Goal: Task Accomplishment & Management: Manage account settings

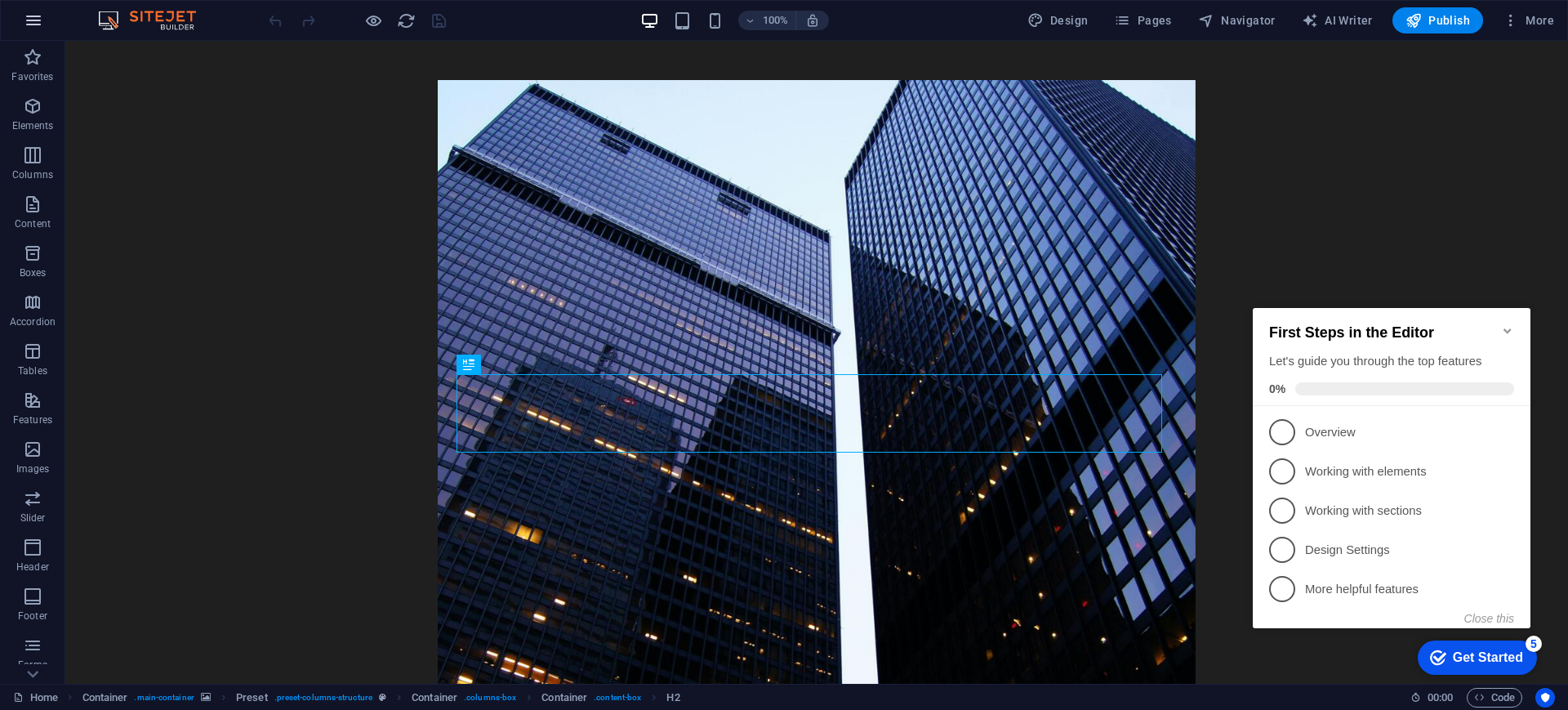
click at [36, 15] on icon "button" at bounding box center [33, 20] width 20 height 20
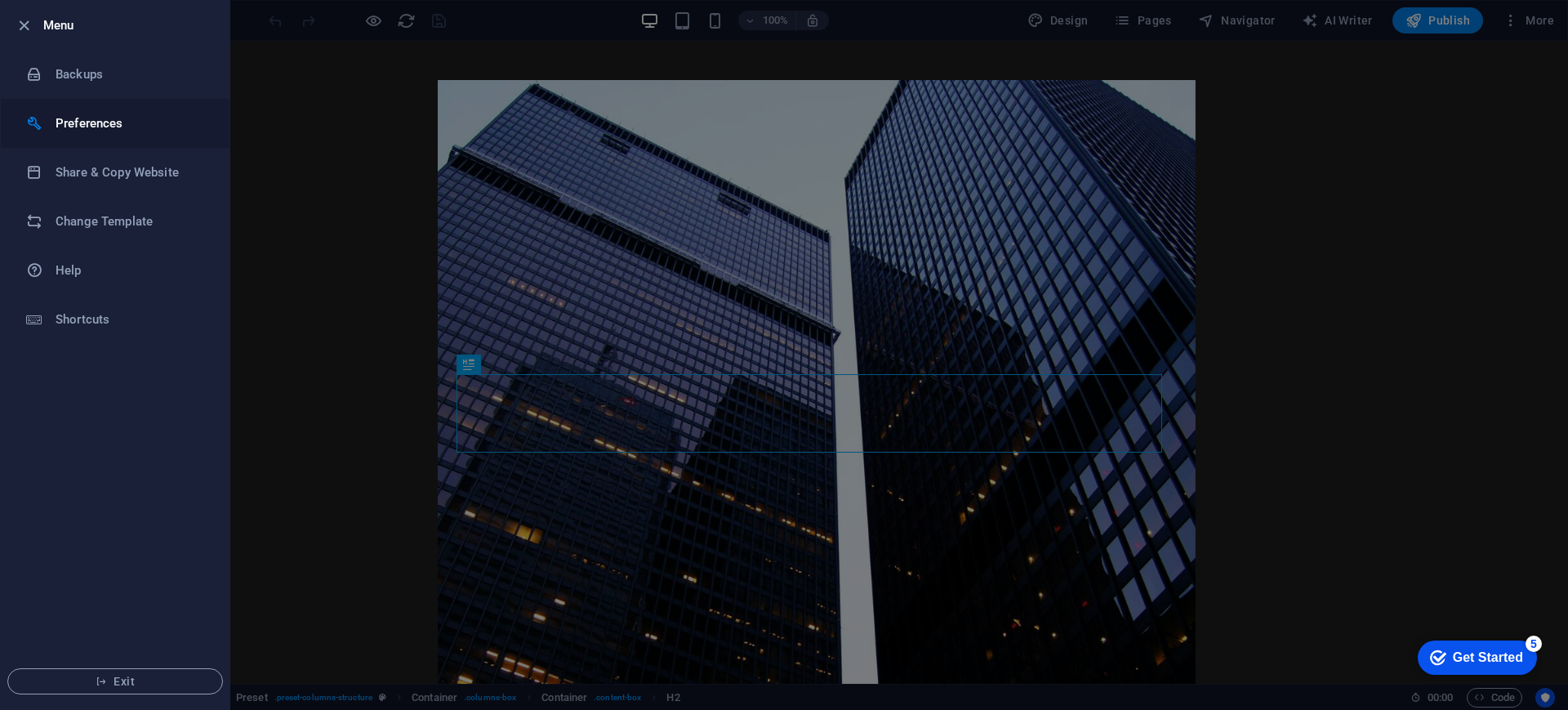
click at [88, 129] on h6 "Preferences" at bounding box center [131, 123] width 151 height 20
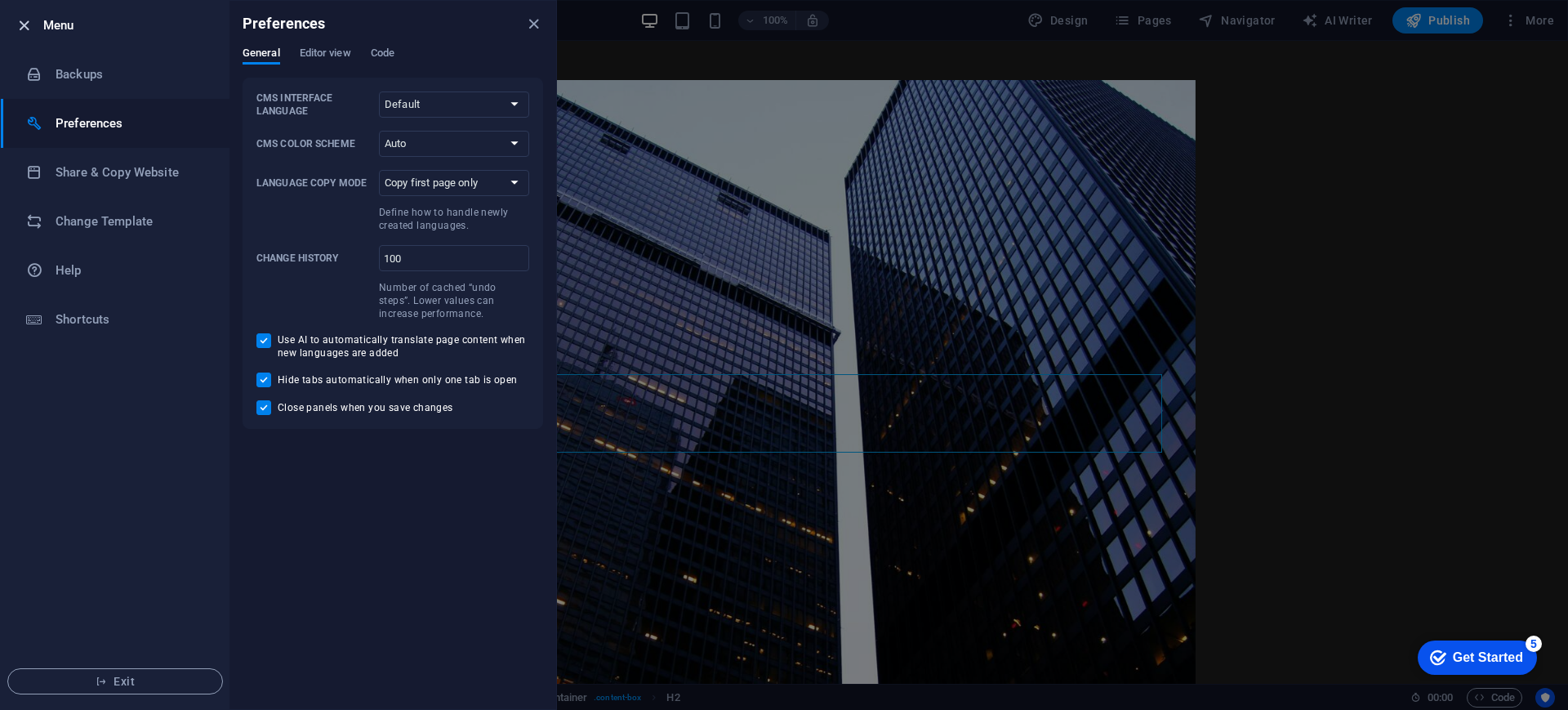
click at [26, 19] on icon "button" at bounding box center [24, 26] width 19 height 19
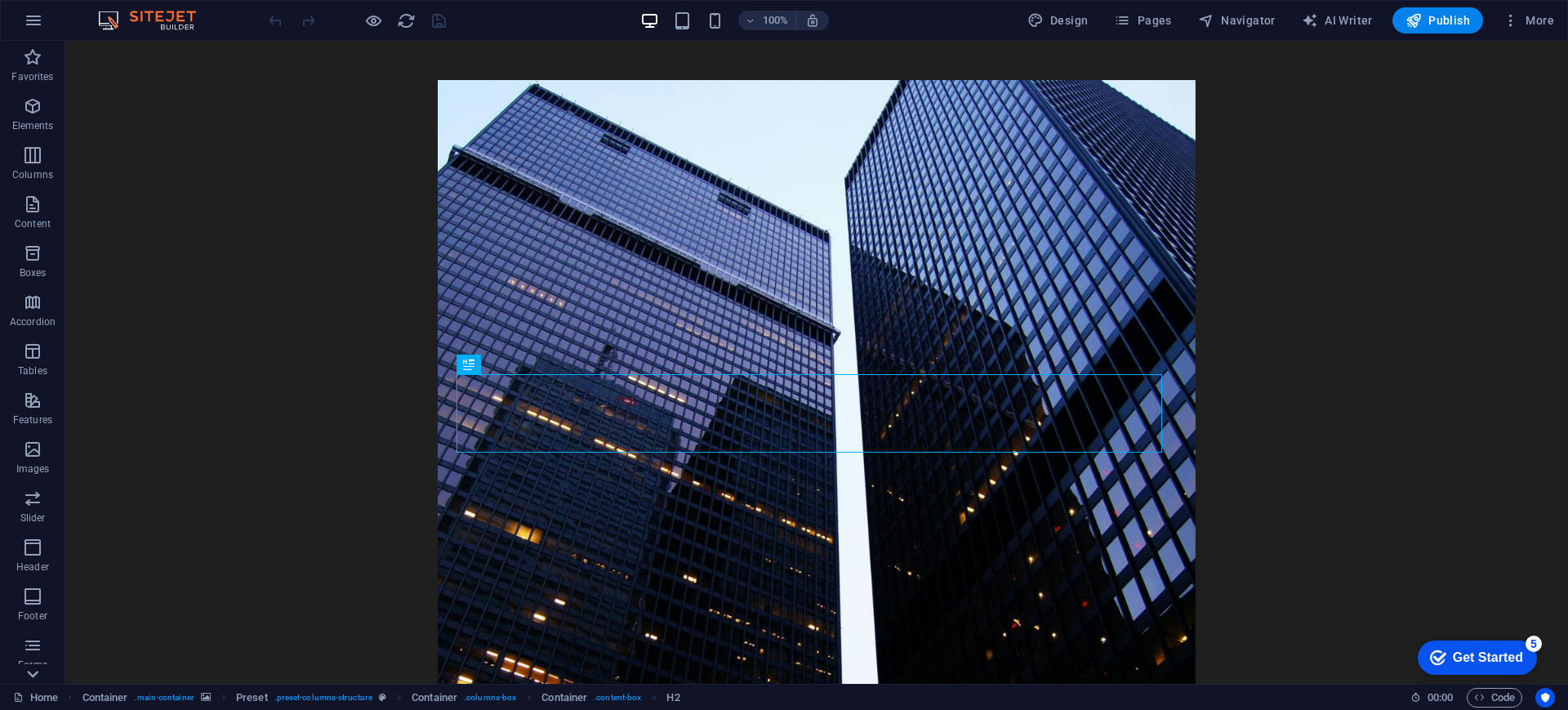
click at [36, 668] on icon at bounding box center [32, 674] width 23 height 23
click at [30, 49] on icon at bounding box center [32, 50] width 23 height 23
click at [35, 19] on icon "button" at bounding box center [33, 20] width 20 height 20
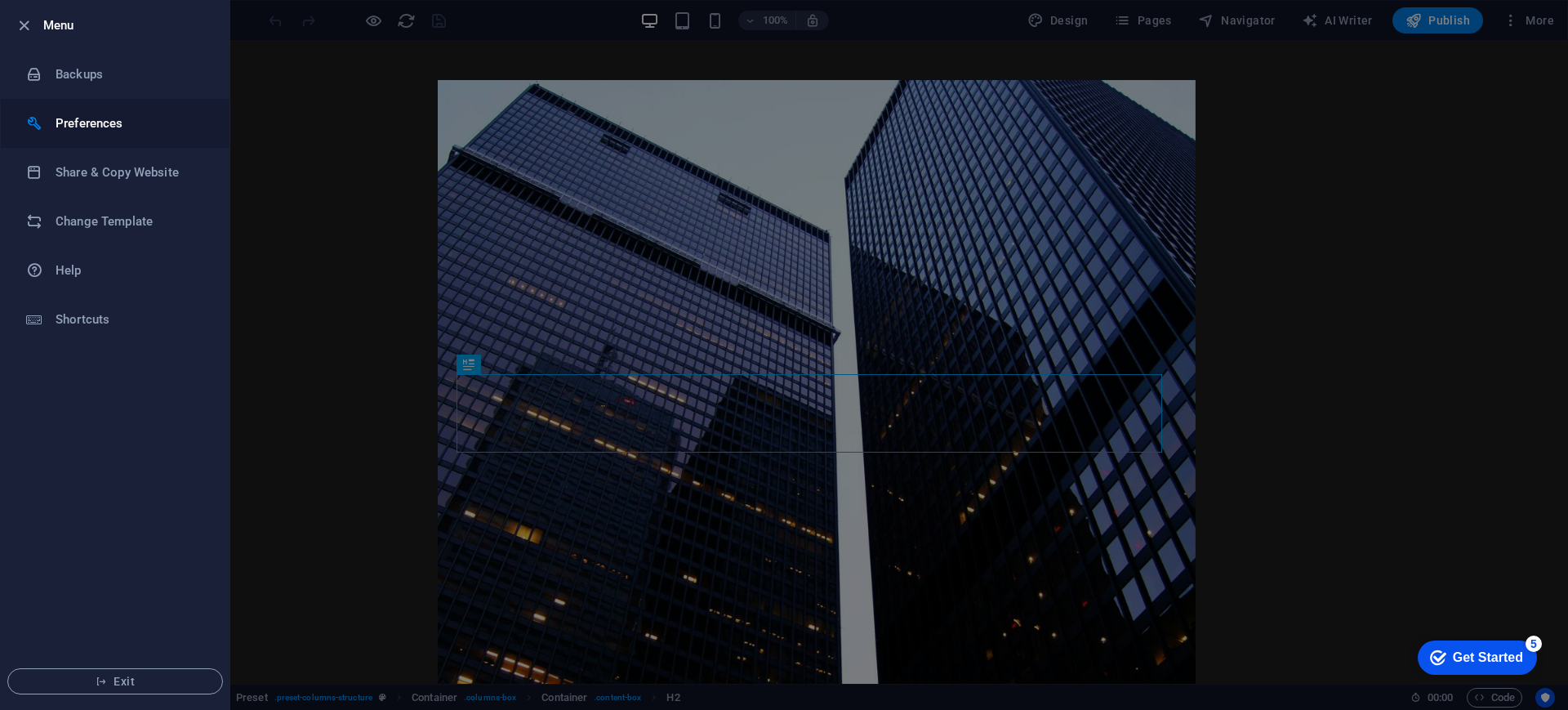
click at [119, 127] on h6 "Preferences" at bounding box center [131, 123] width 151 height 20
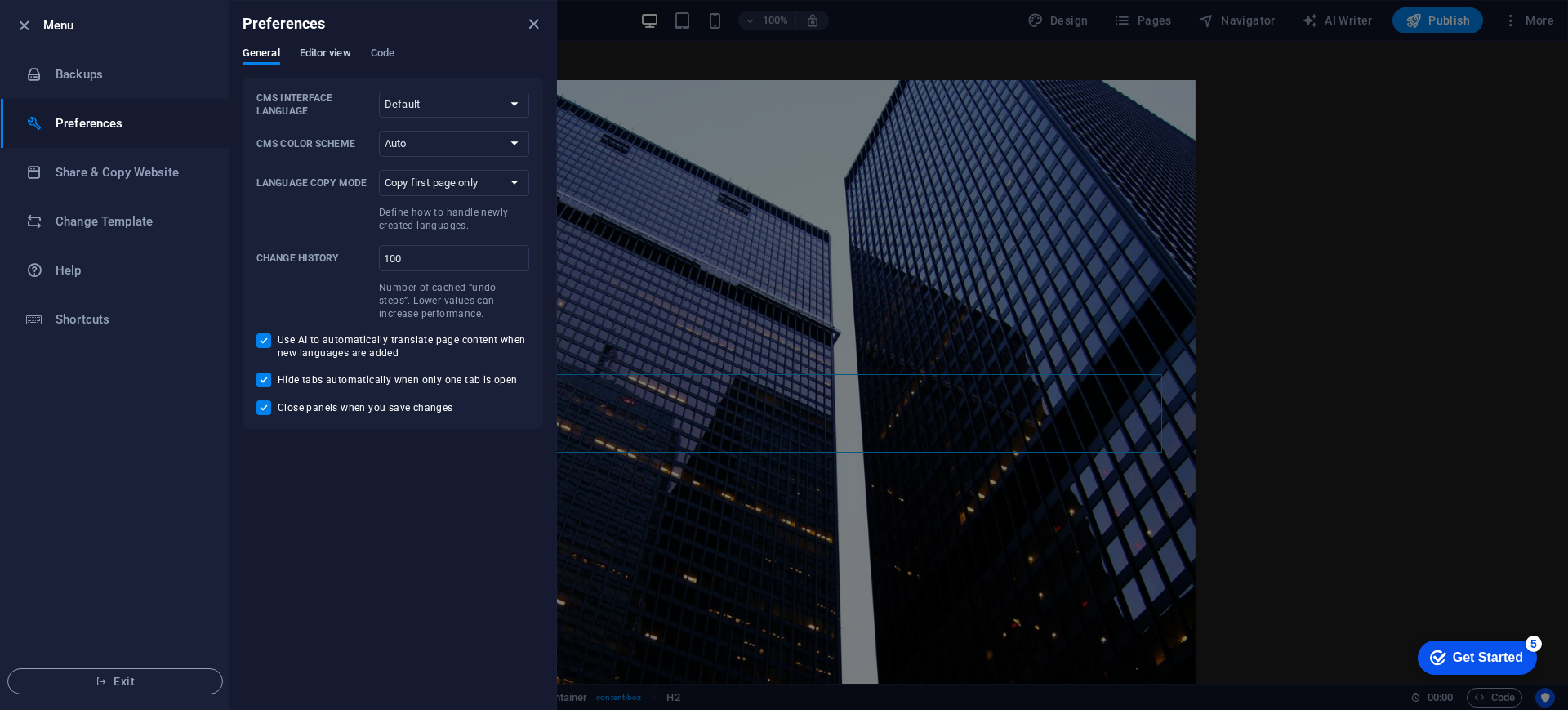
click at [327, 50] on span "Editor view" at bounding box center [325, 54] width 51 height 23
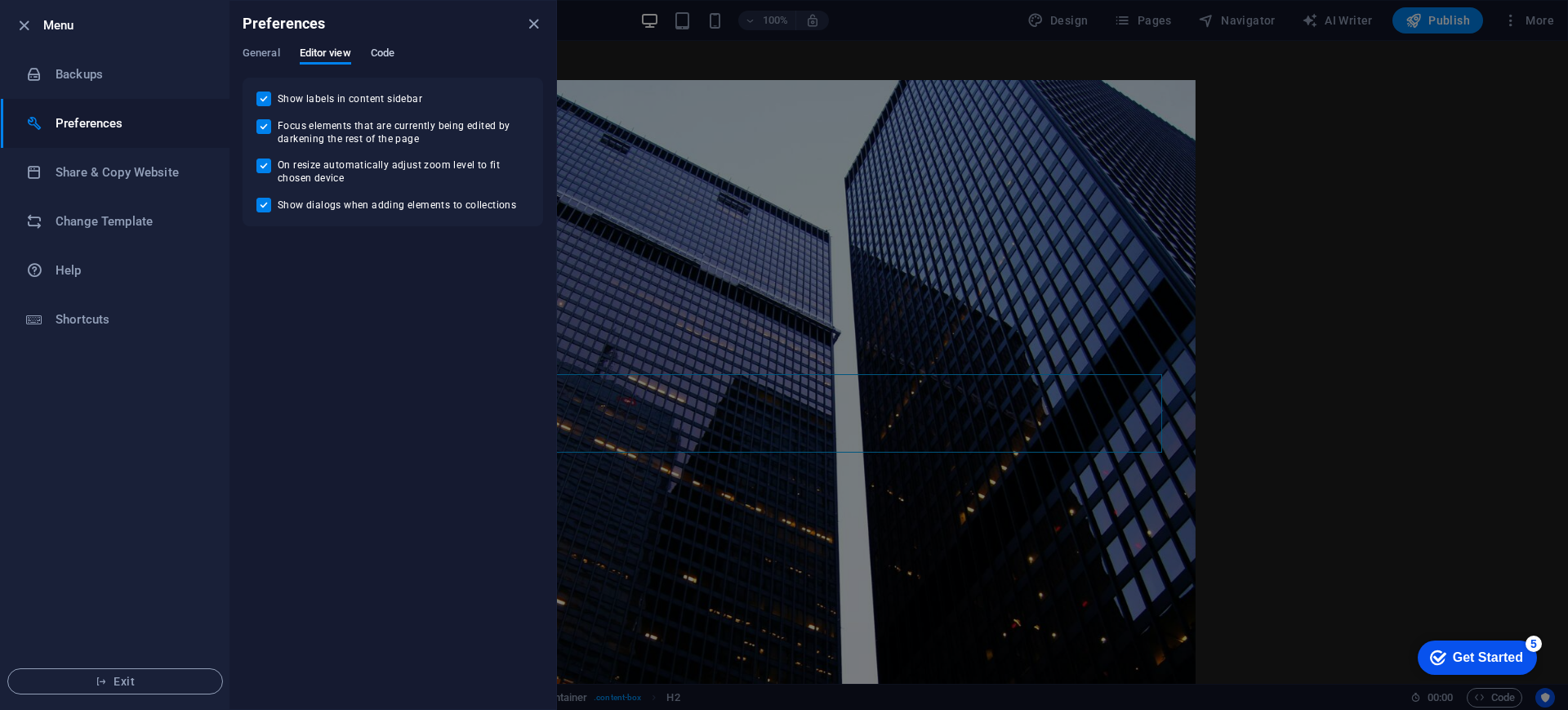
click at [390, 50] on span "Code" at bounding box center [383, 54] width 24 height 23
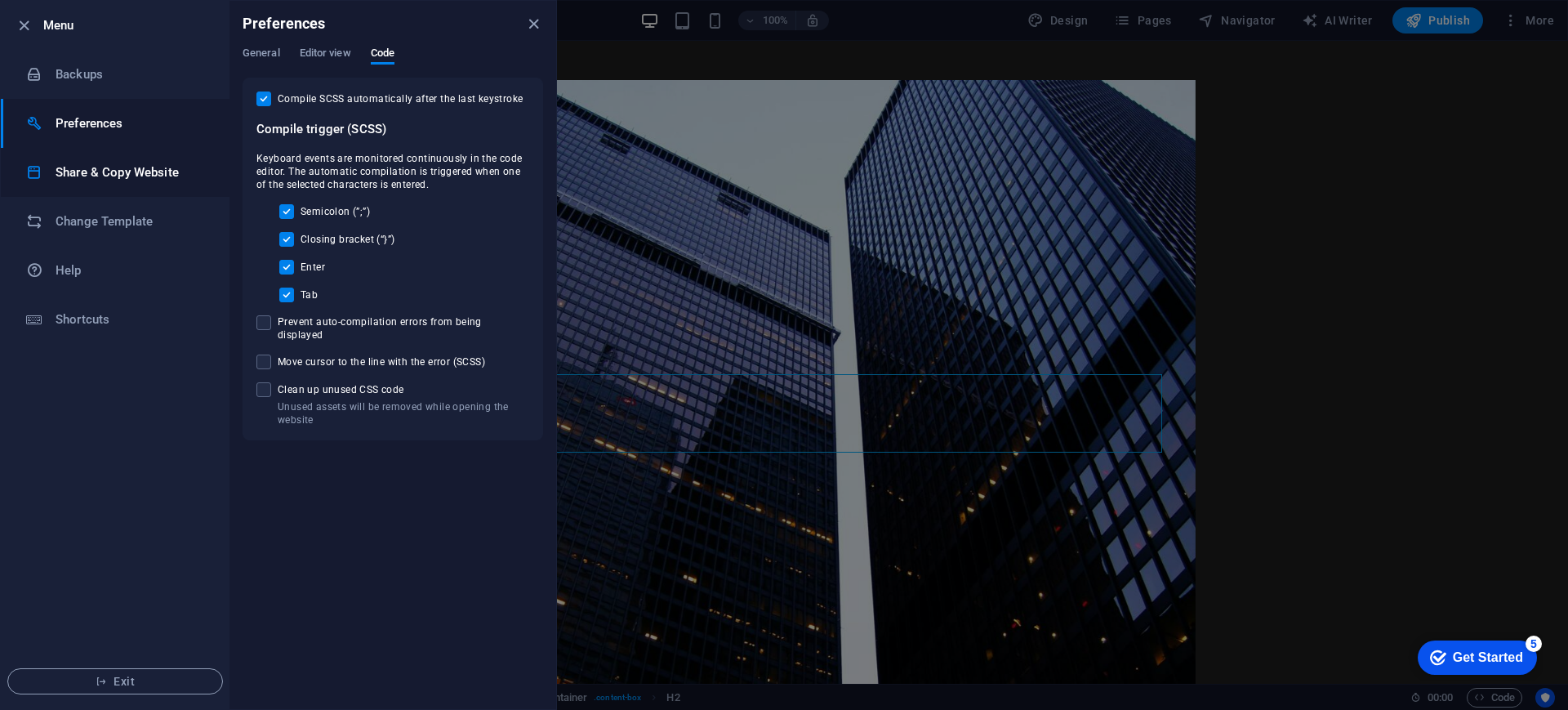
click at [94, 168] on h6 "Share & Copy Website" at bounding box center [131, 172] width 151 height 20
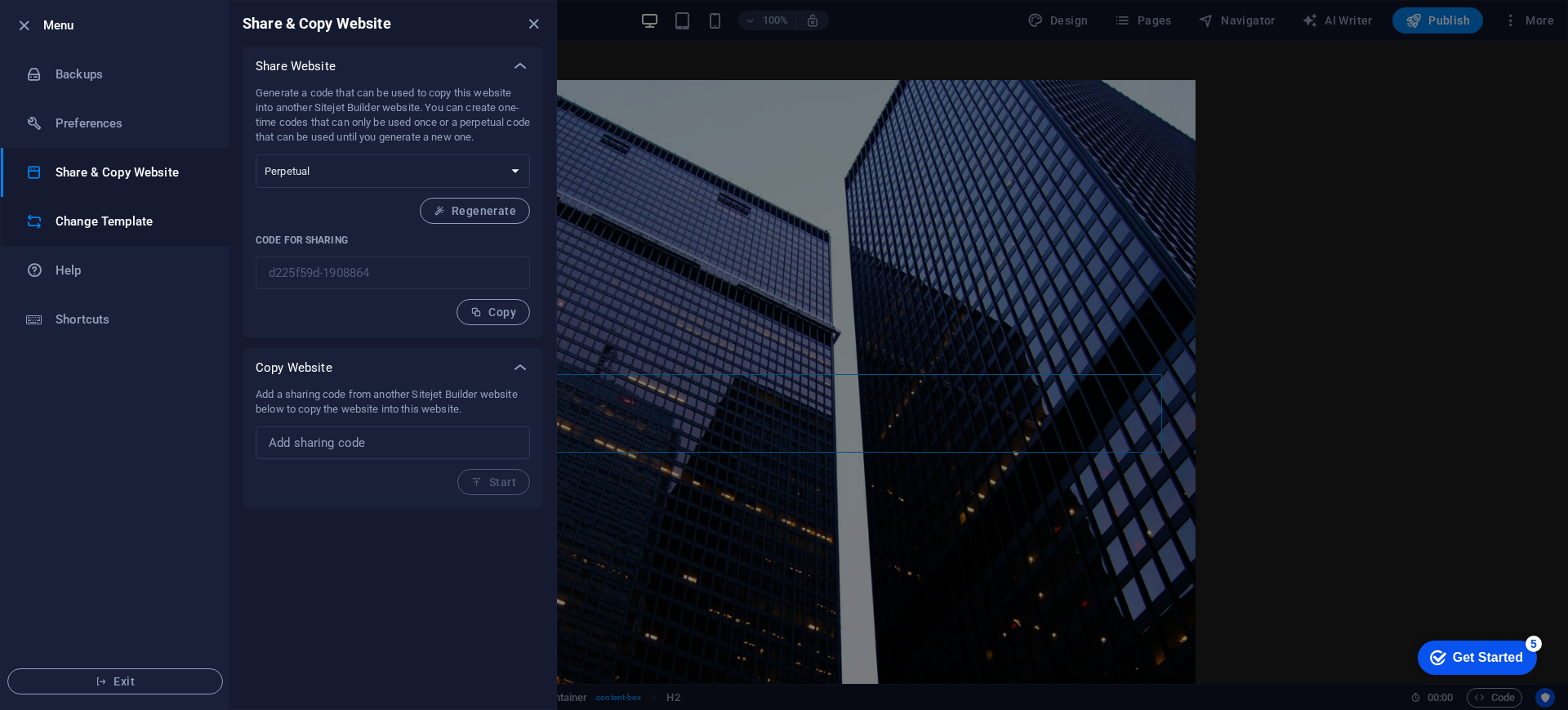
click at [101, 218] on h6 "Change Template" at bounding box center [131, 221] width 151 height 20
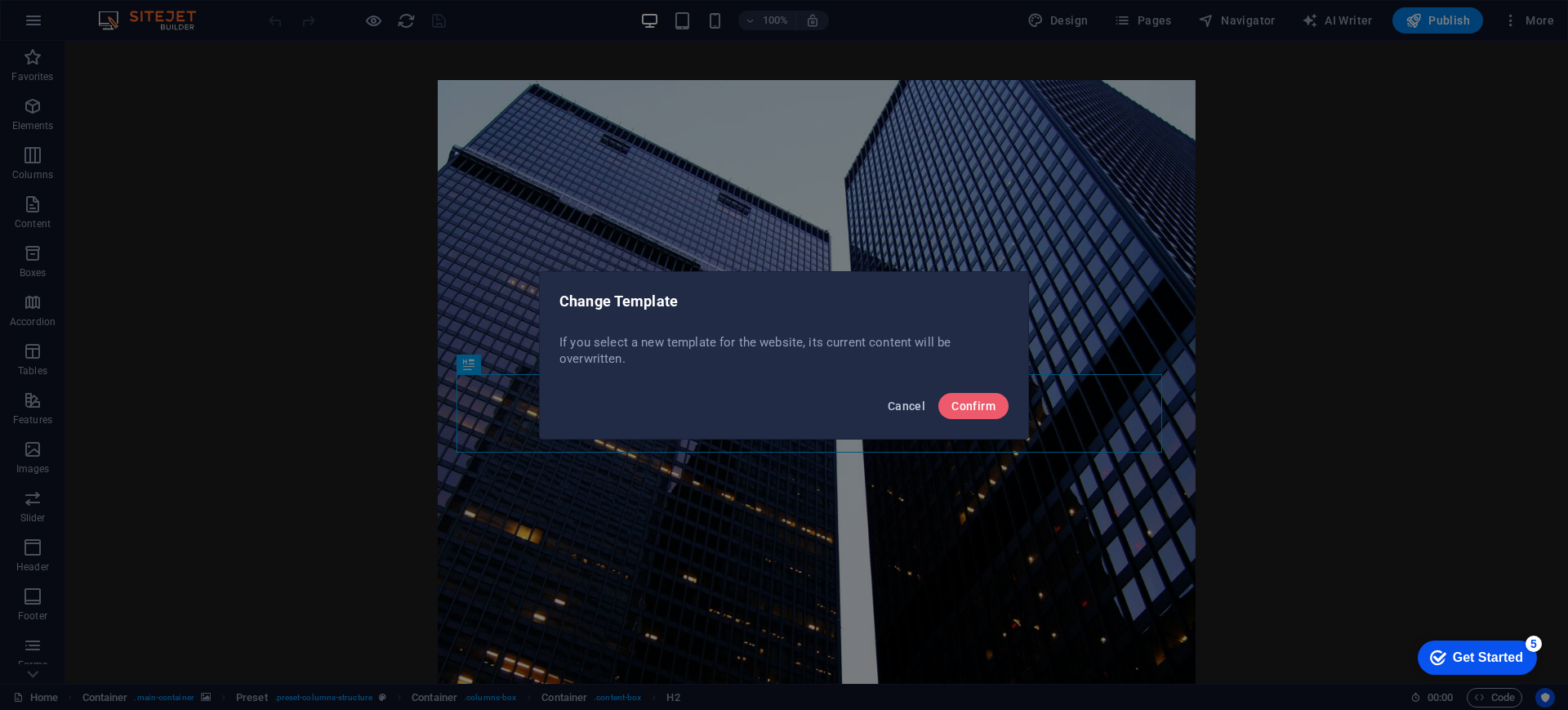
click at [898, 404] on span "Cancel" at bounding box center [907, 405] width 37 height 13
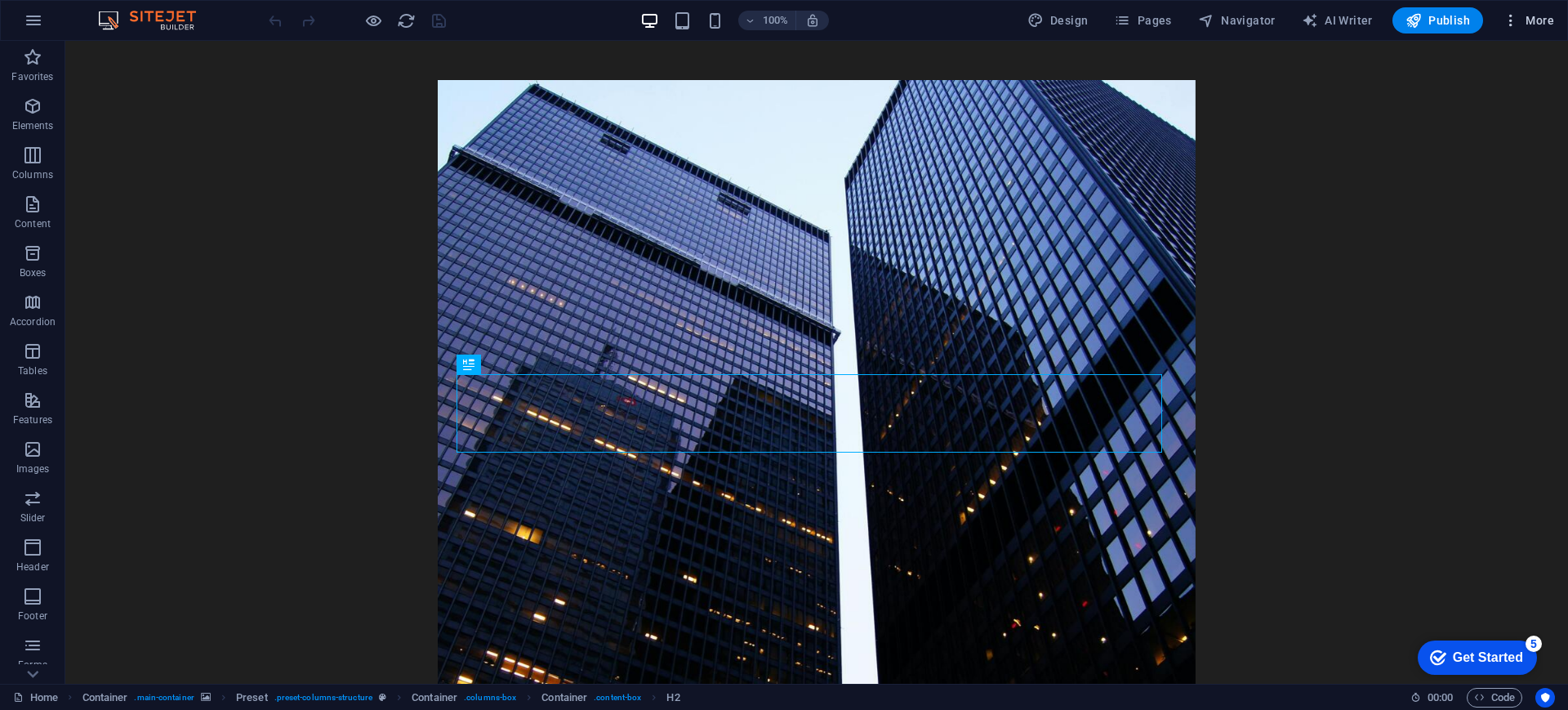
click at [1515, 17] on icon "button" at bounding box center [1510, 20] width 16 height 16
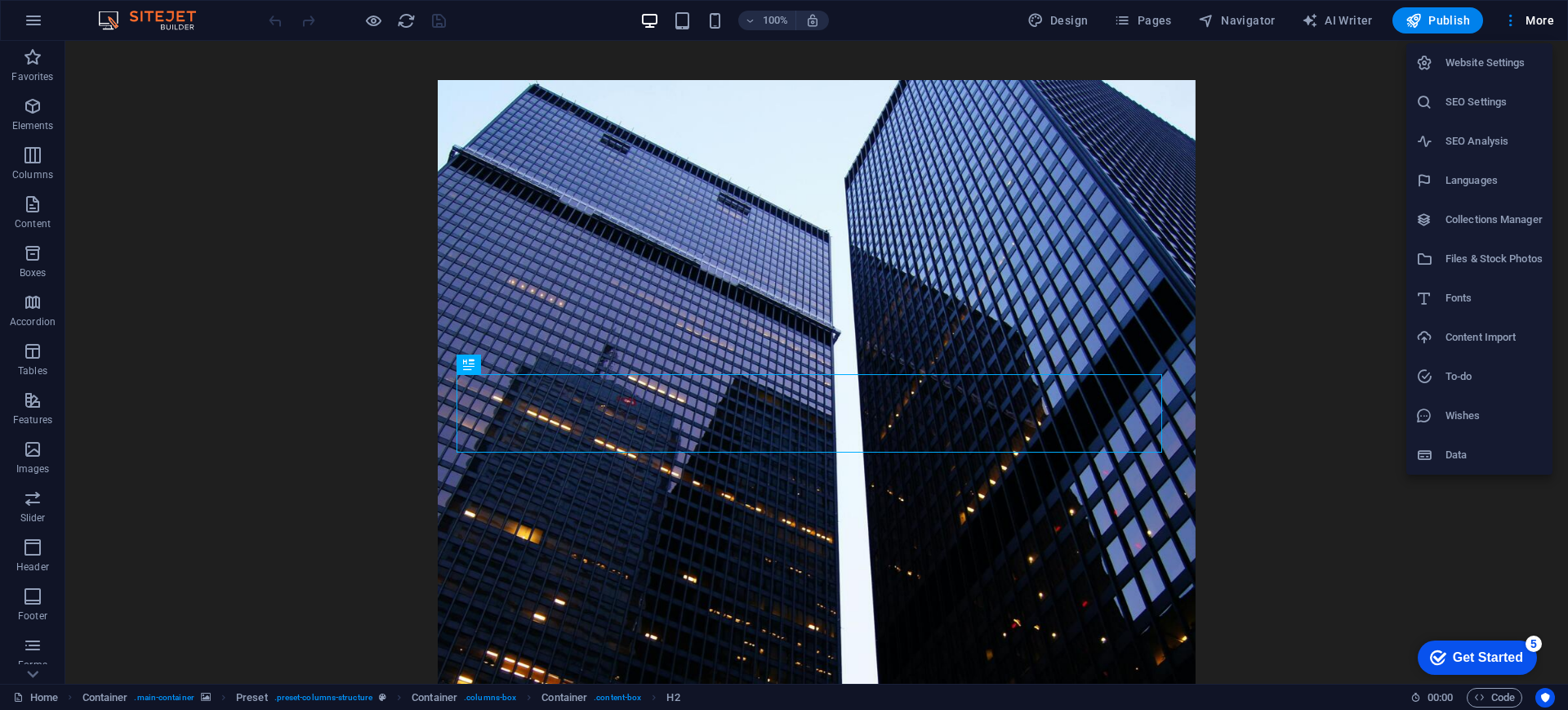
click at [1502, 60] on h6 "Website Settings" at bounding box center [1494, 62] width 97 height 20
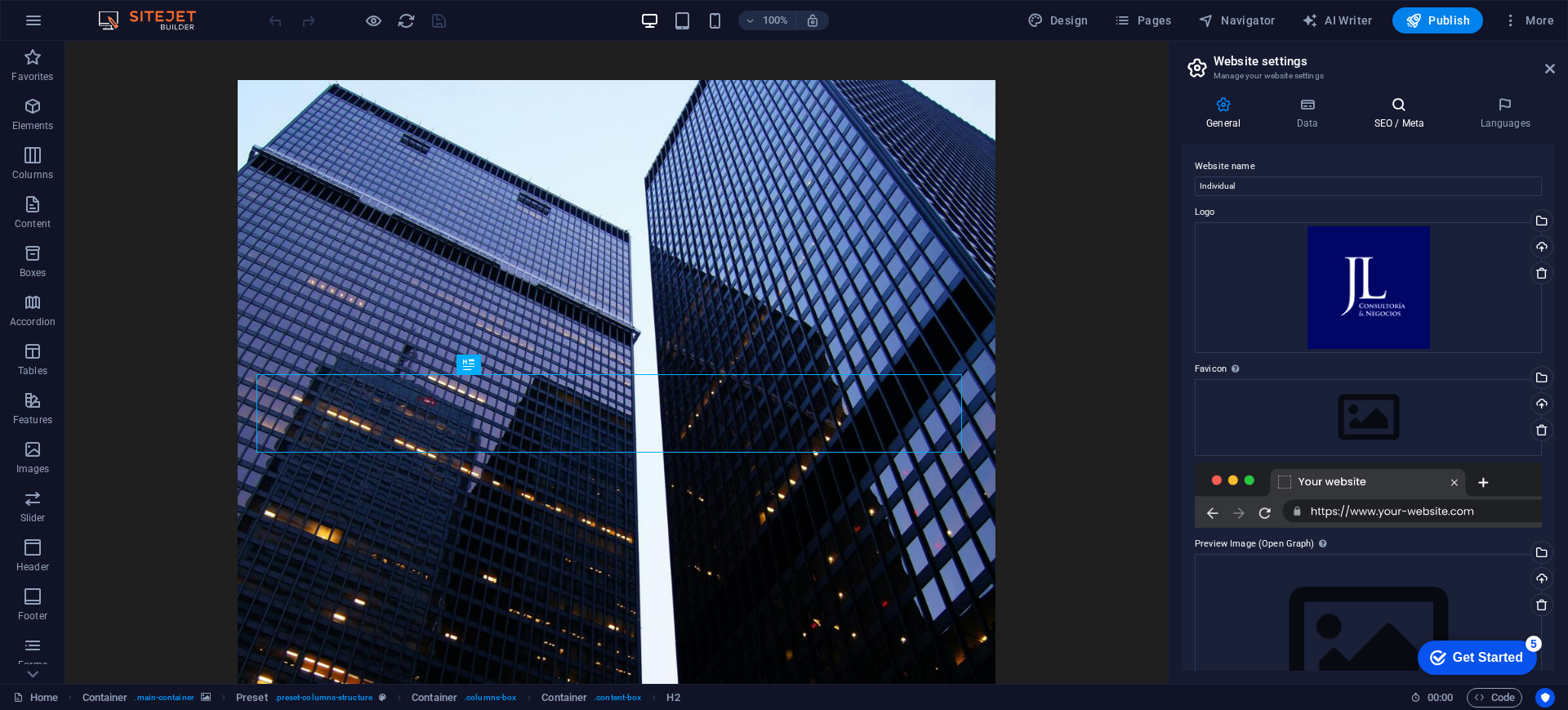
click at [1402, 122] on h4 "SEO / Meta" at bounding box center [1402, 113] width 106 height 34
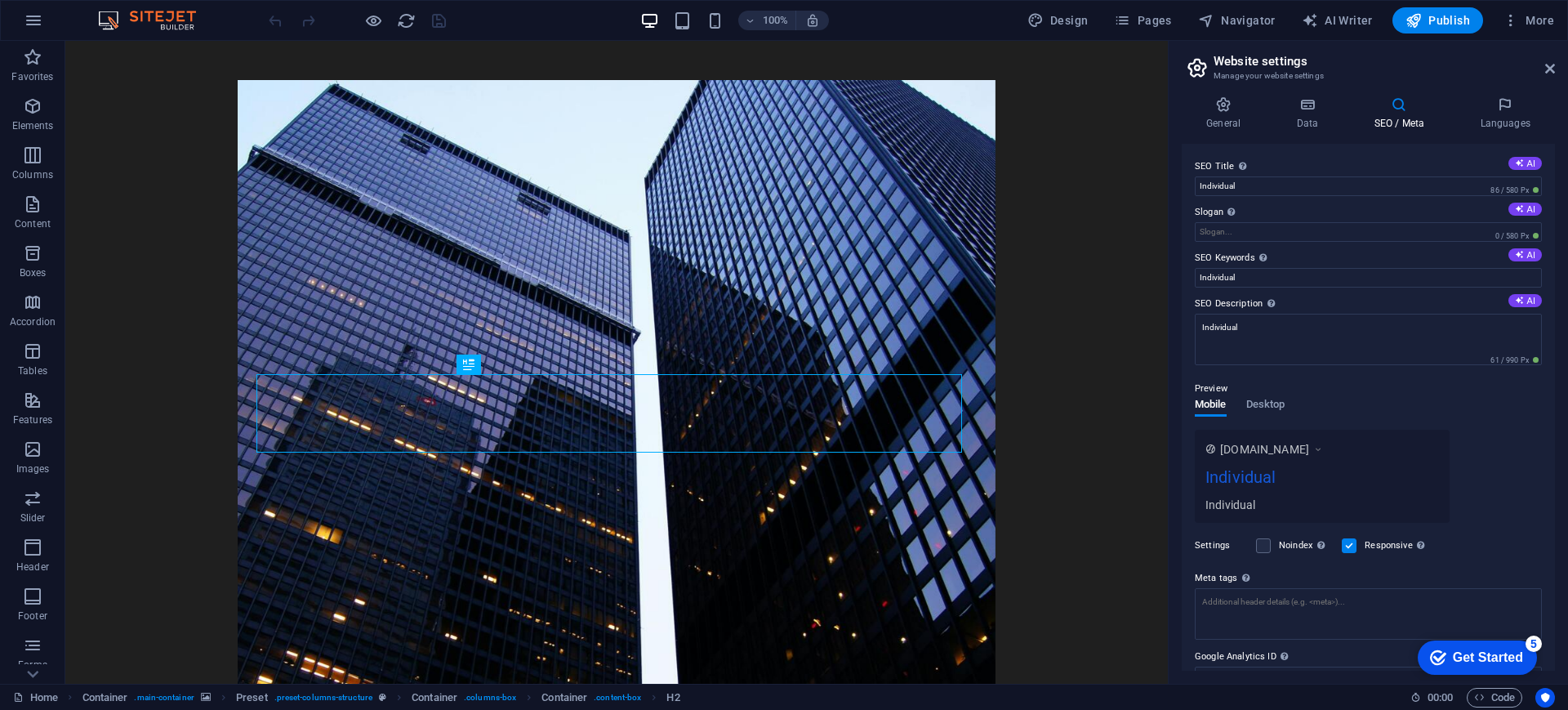
scroll to position [74, 0]
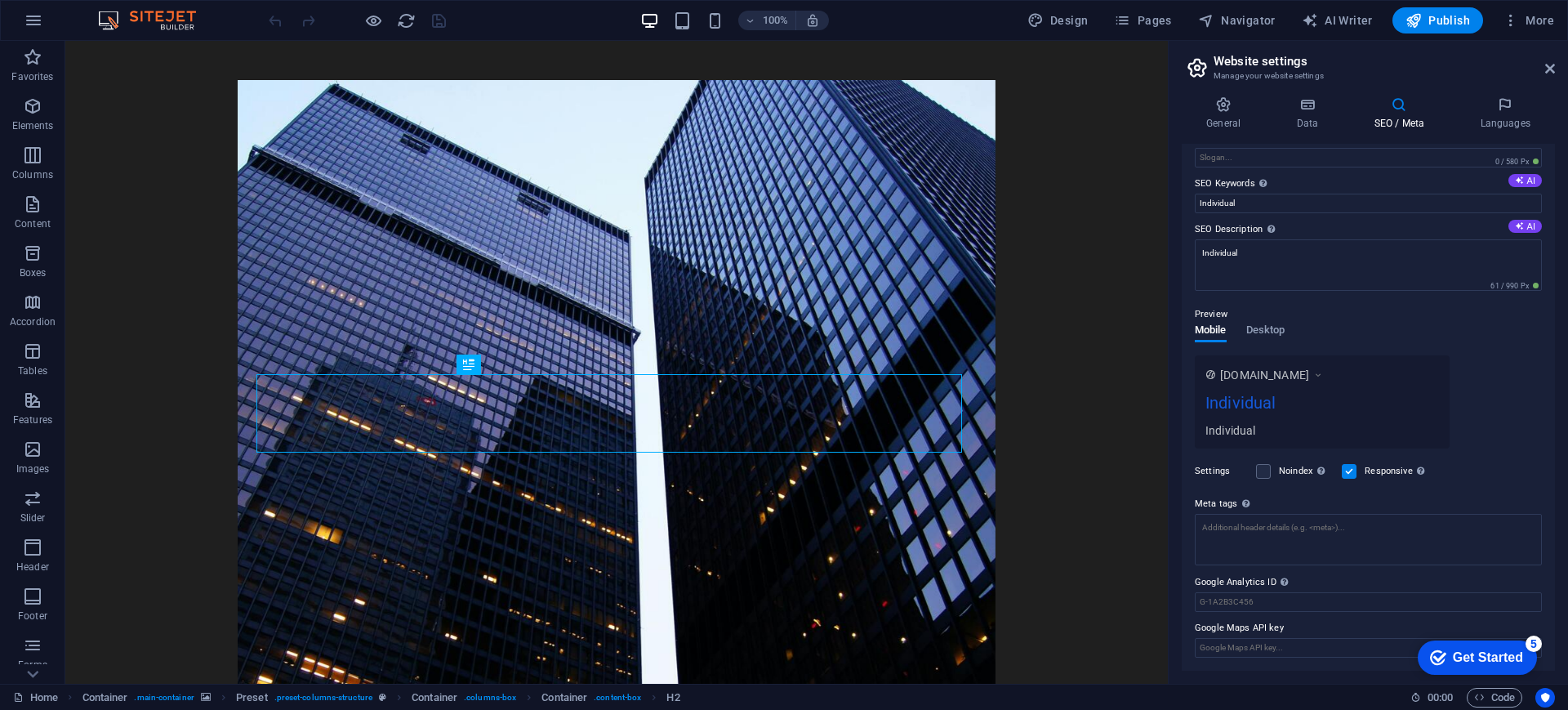
drag, startPoint x: 1552, startPoint y: 484, endPoint x: 135, endPoint y: 13, distance: 1493.2
click at [1247, 548] on textarea "Meta tags Enter HTML code here that will be placed inside the tags of your webs…" at bounding box center [1368, 546] width 347 height 64
paste textarea "<!-- Google tag (gtag.js) --> <script async src="[URL][DOMAIN_NAME]"></script> …"
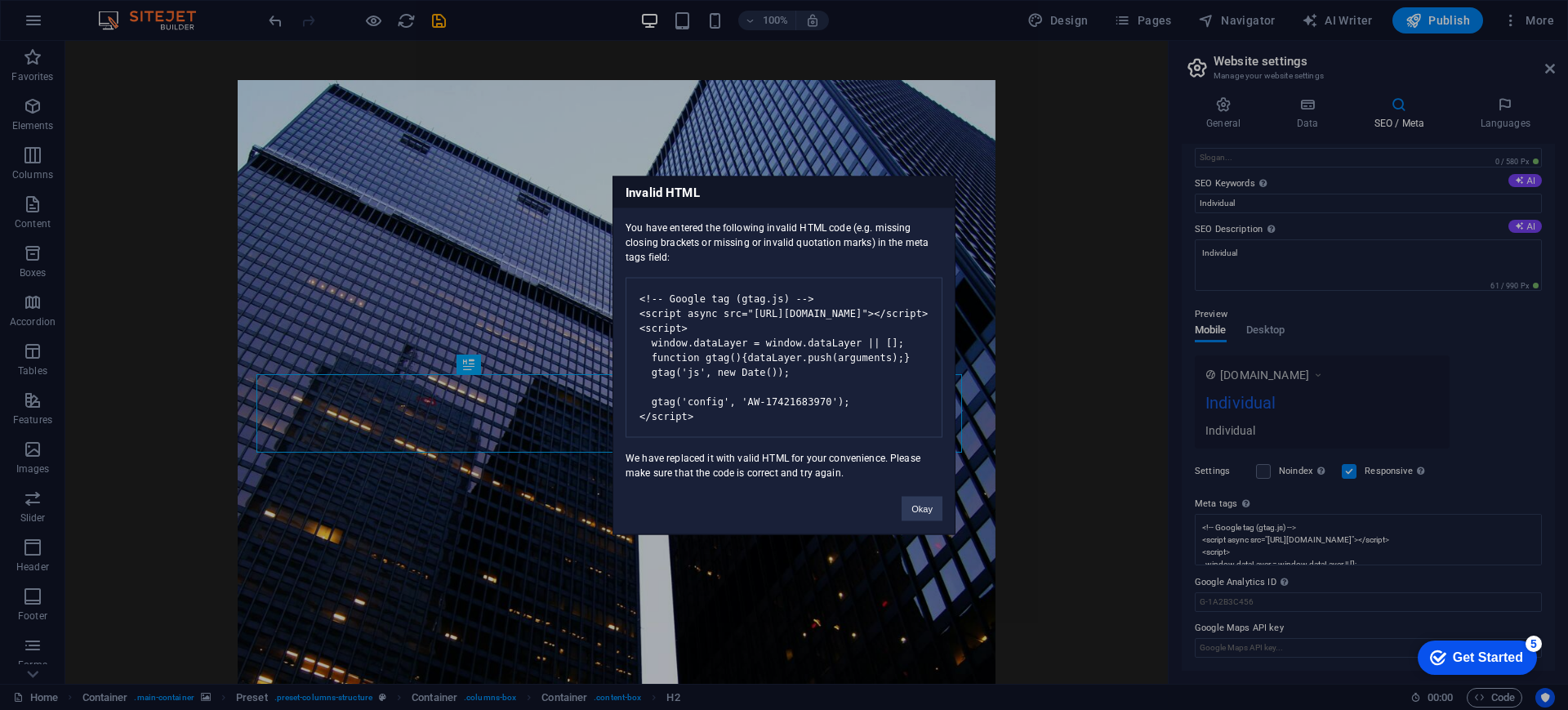
type textarea "<!-- Google tag (gtag.js) --> <script async="" src="[URL][DOMAIN_NAME]"></scrip…"
click at [915, 521] on button "Okay" at bounding box center [922, 508] width 41 height 25
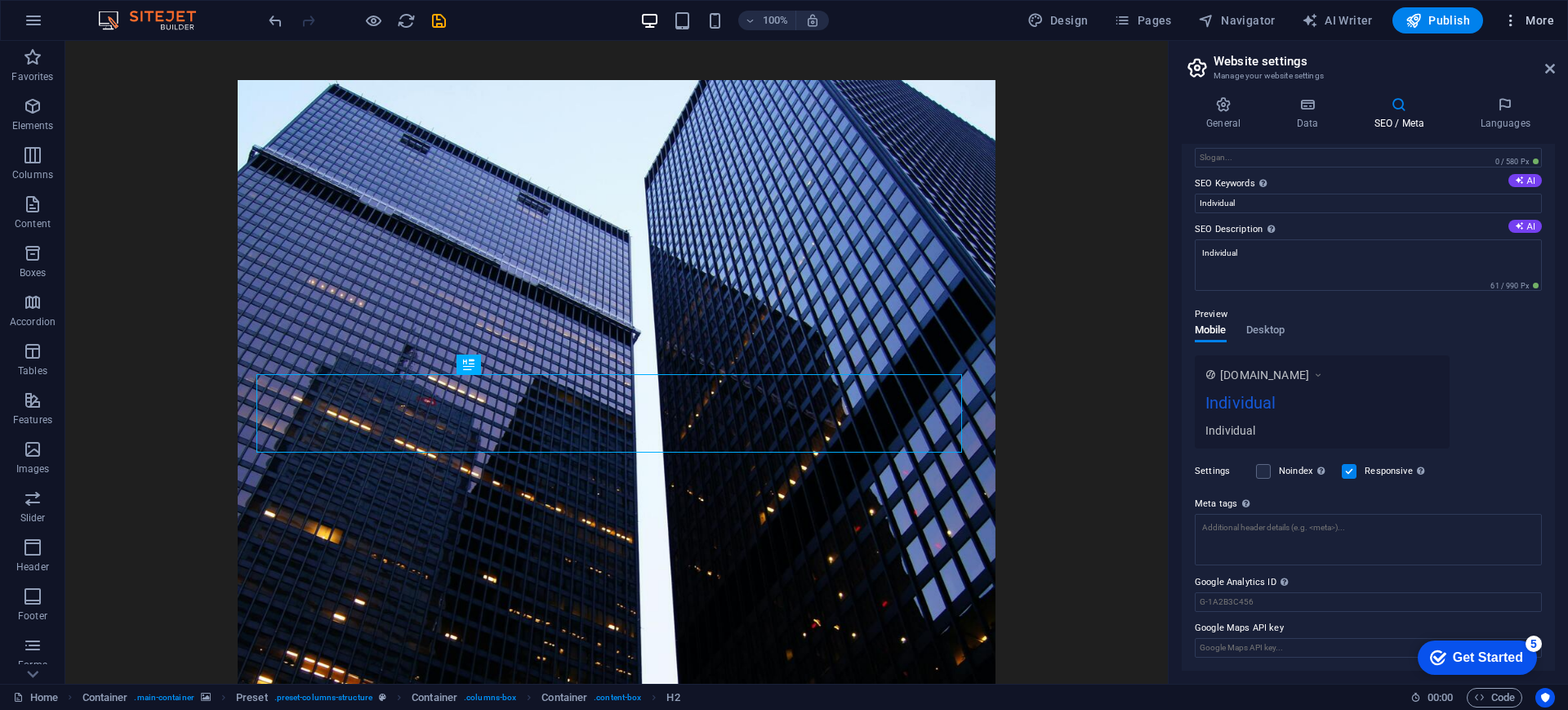
click at [1515, 17] on icon "button" at bounding box center [1510, 20] width 16 height 16
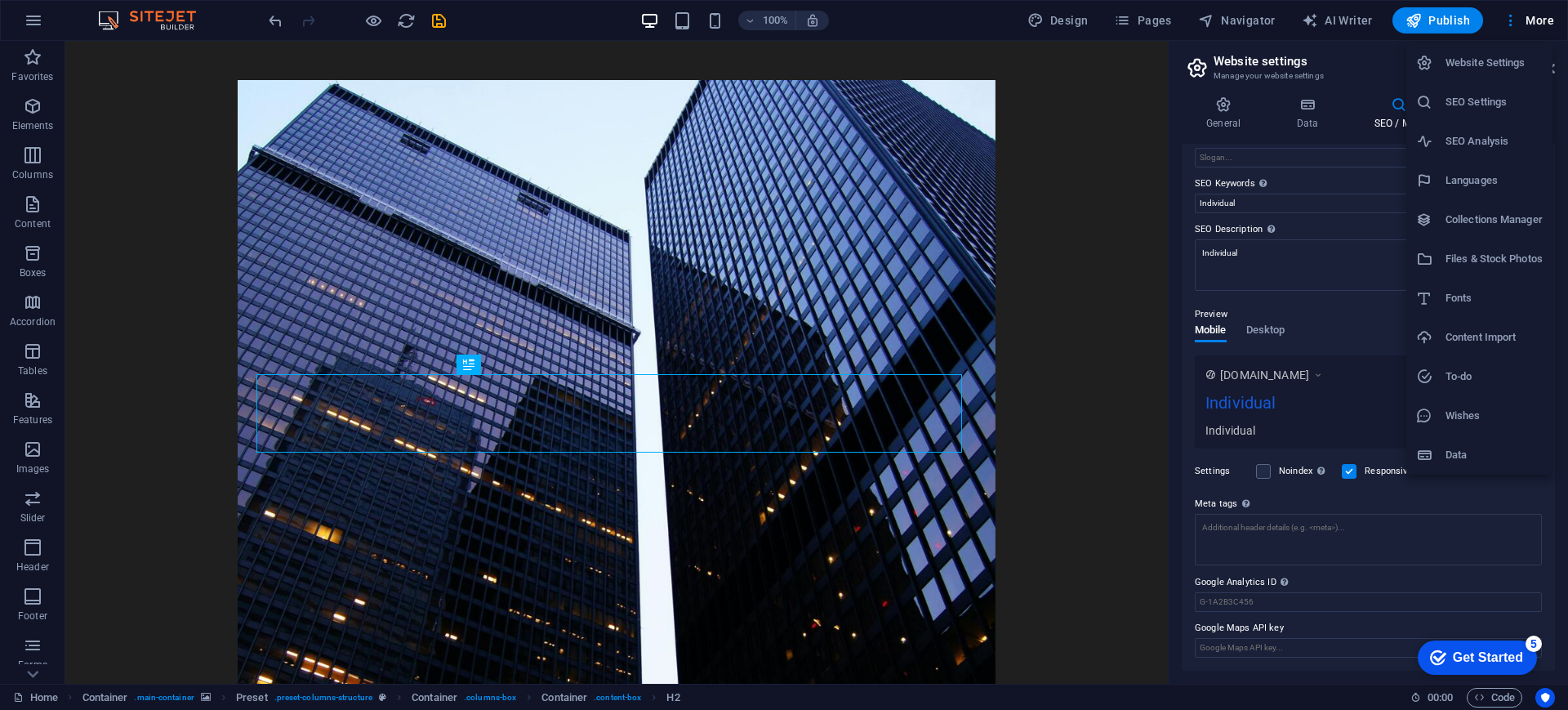
click at [1508, 20] on div at bounding box center [784, 355] width 1568 height 710
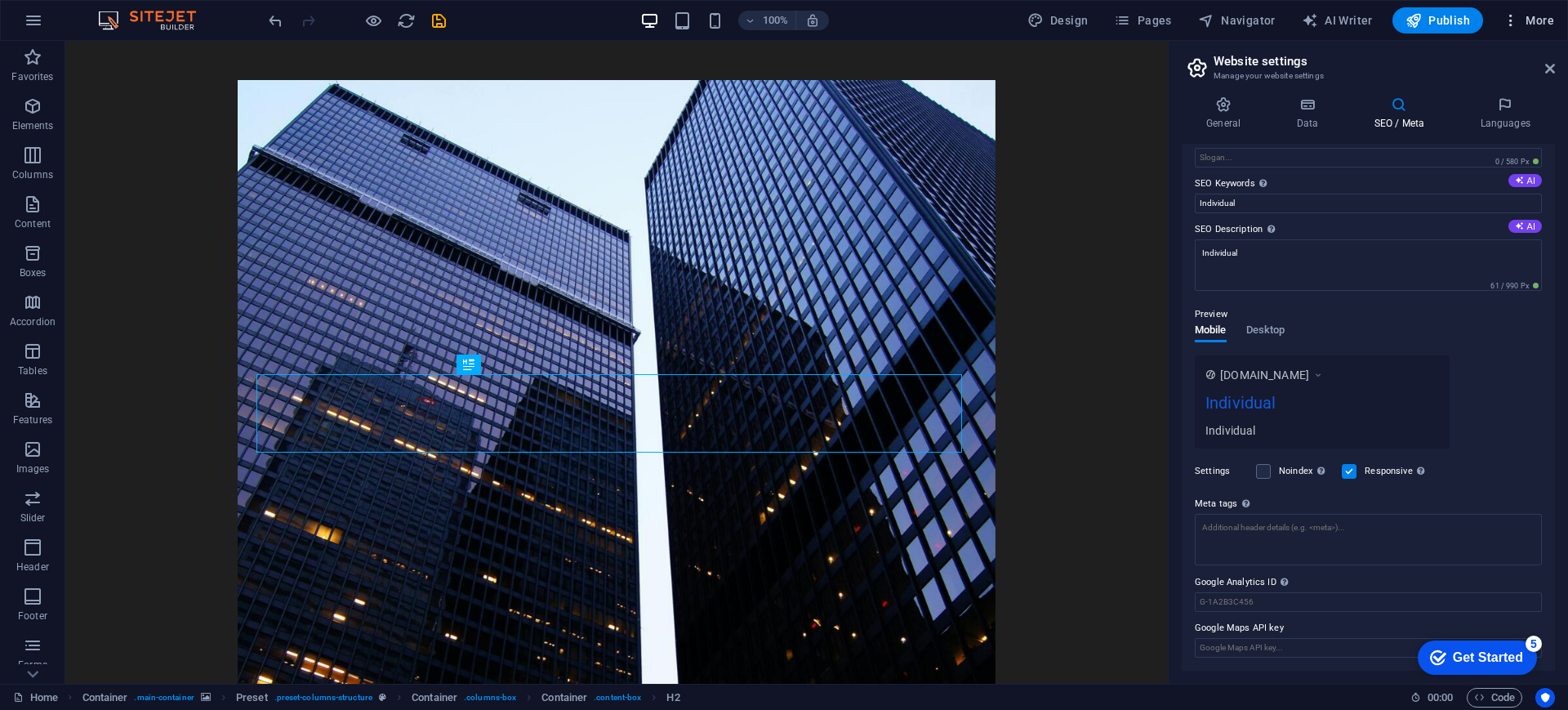
click at [1506, 22] on icon "button" at bounding box center [1510, 20] width 16 height 16
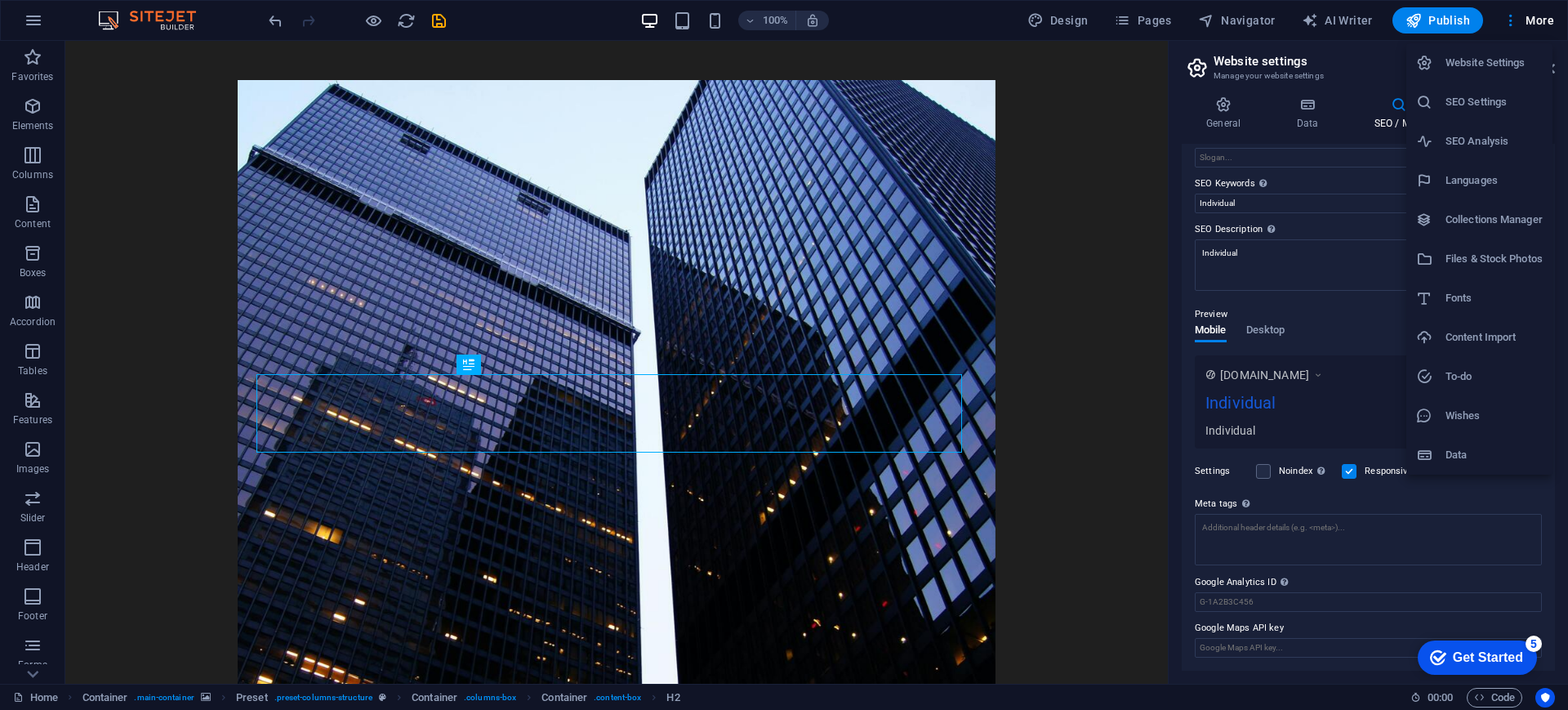
click at [1510, 60] on h6 "Website Settings" at bounding box center [1494, 62] width 97 height 20
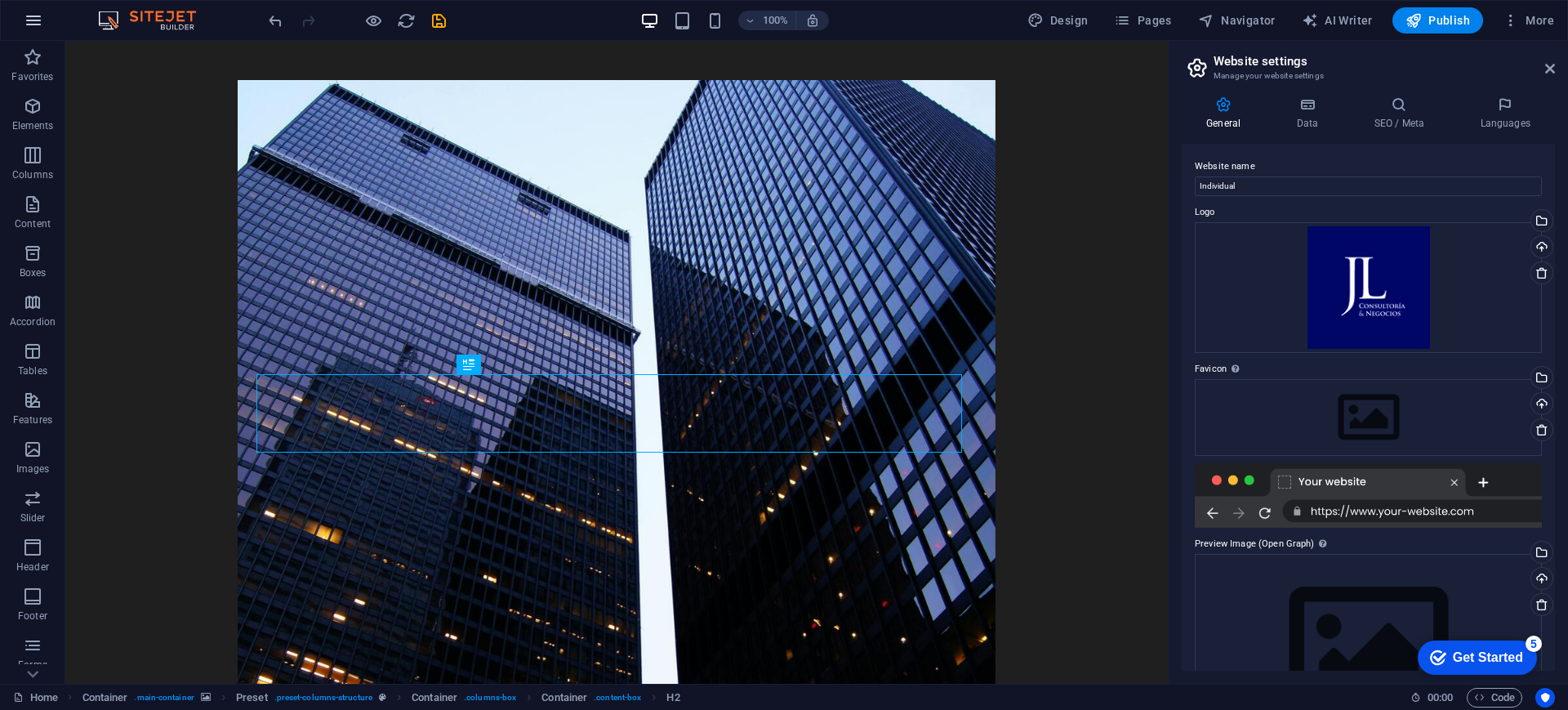
click at [32, 24] on icon "button" at bounding box center [33, 20] width 20 height 20
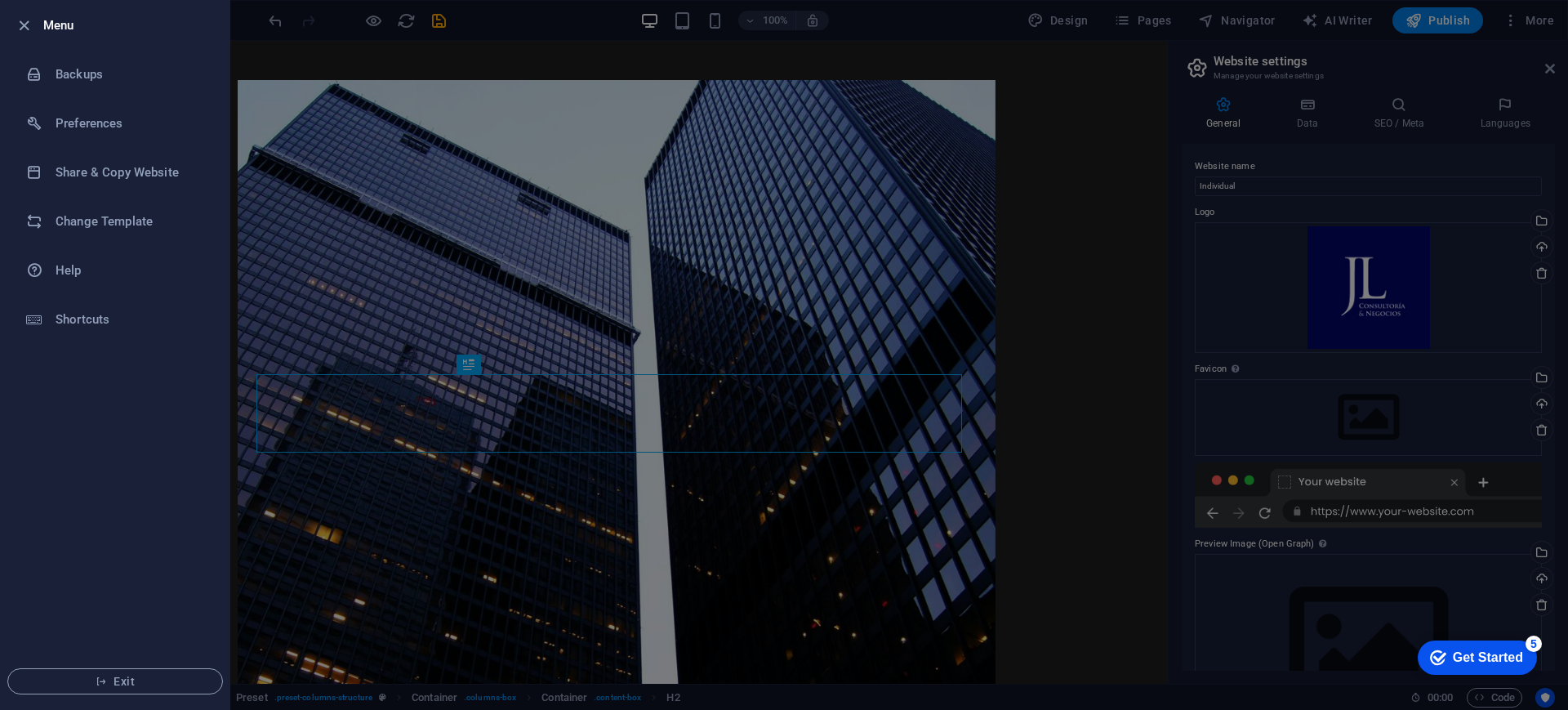
click at [32, 24] on icon "button" at bounding box center [24, 26] width 19 height 19
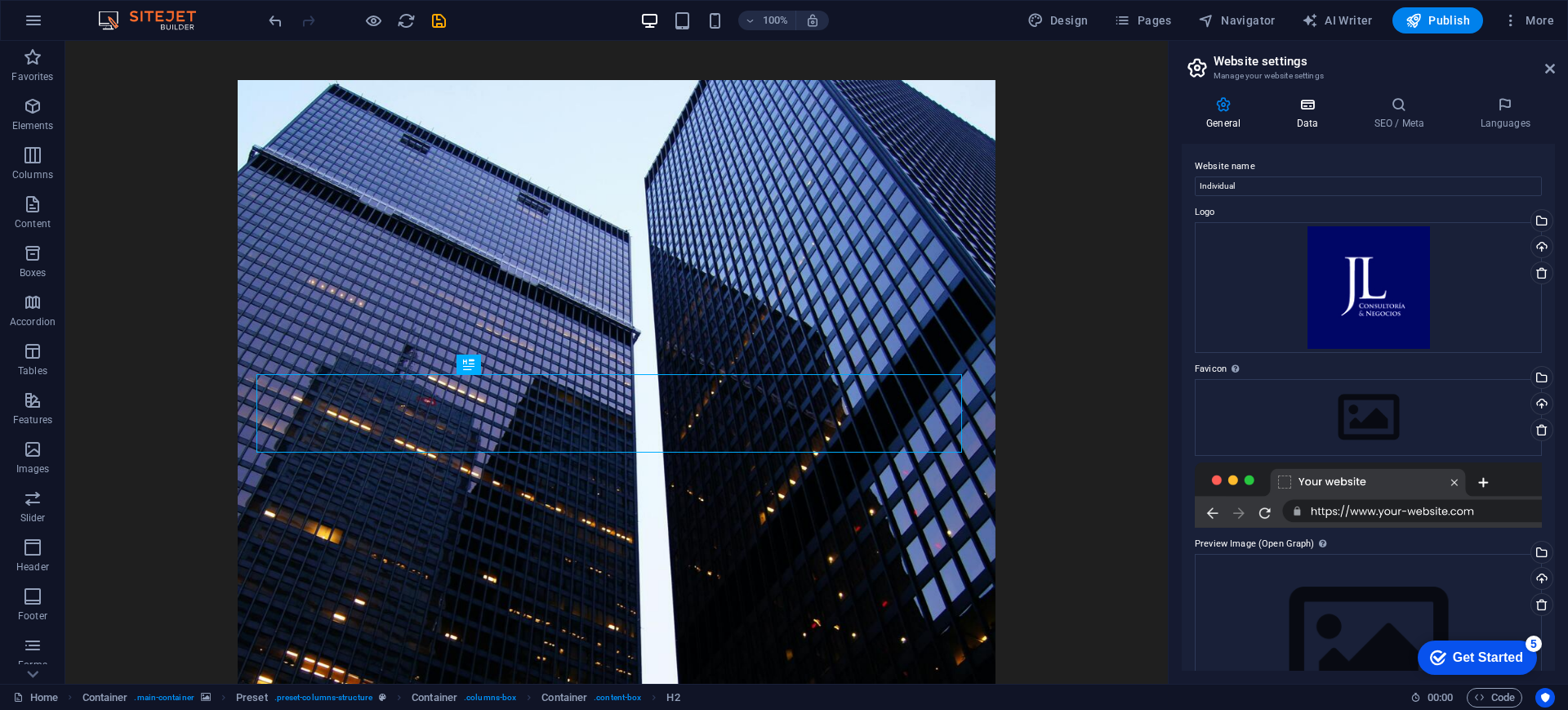
click at [1303, 109] on icon at bounding box center [1308, 104] width 71 height 16
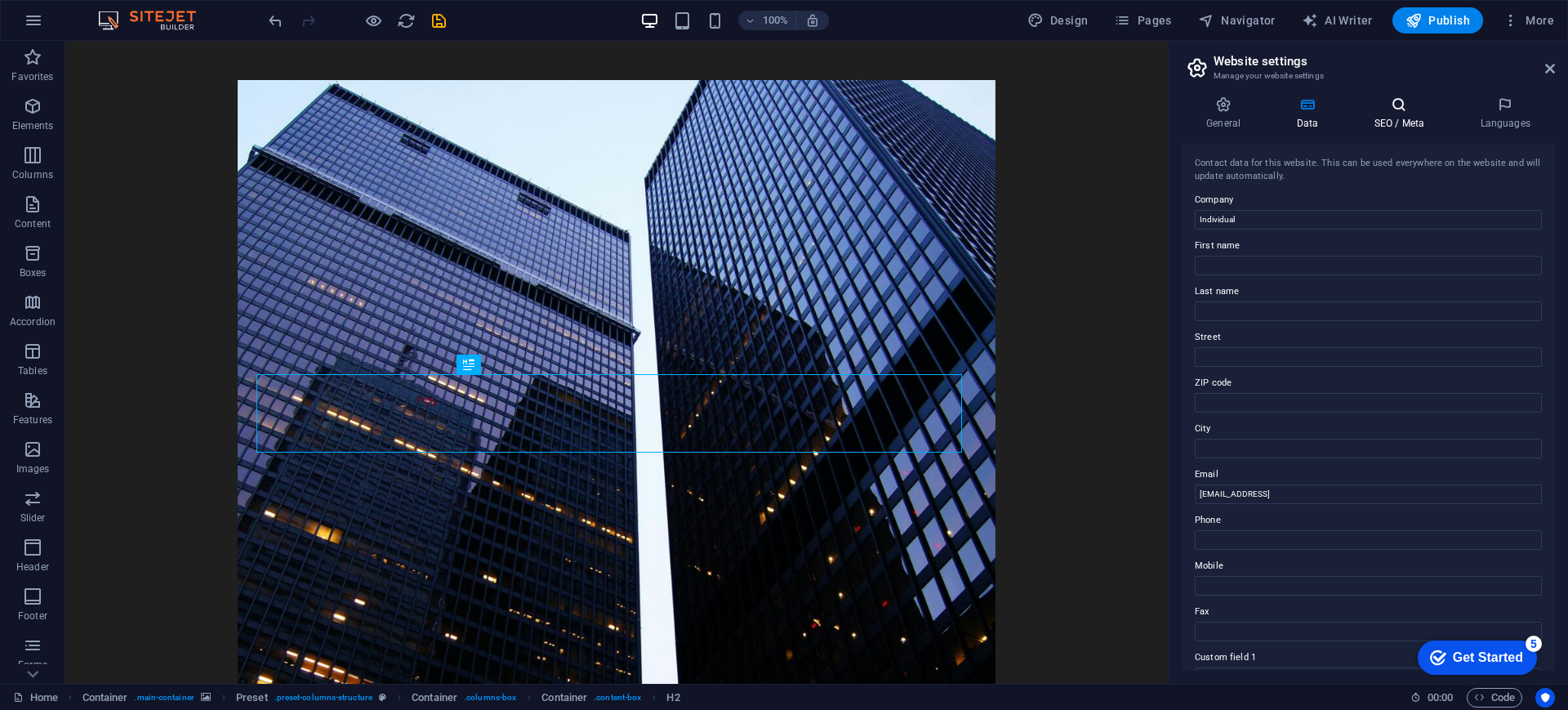
click at [1382, 106] on icon at bounding box center [1399, 104] width 100 height 16
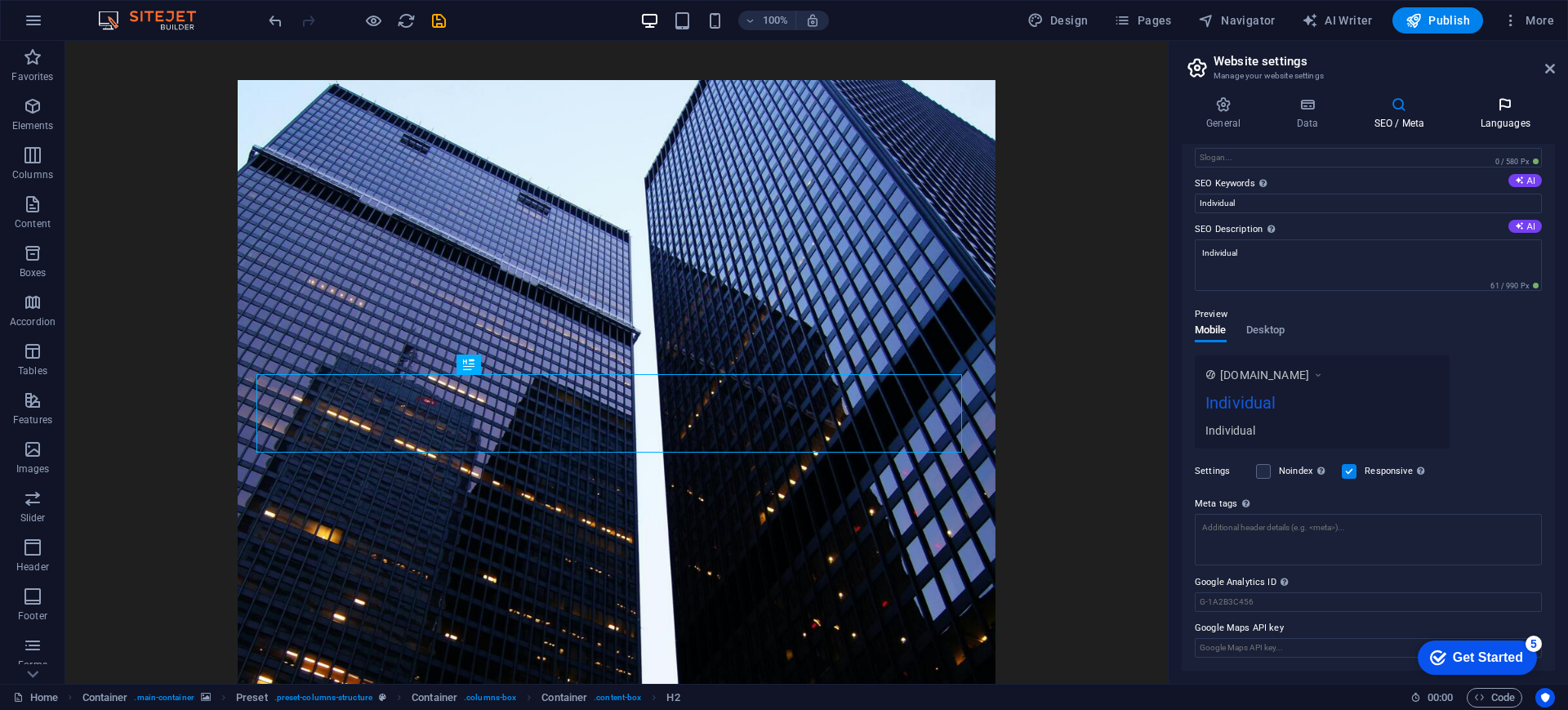
click at [1494, 123] on h4 "Languages" at bounding box center [1505, 113] width 100 height 34
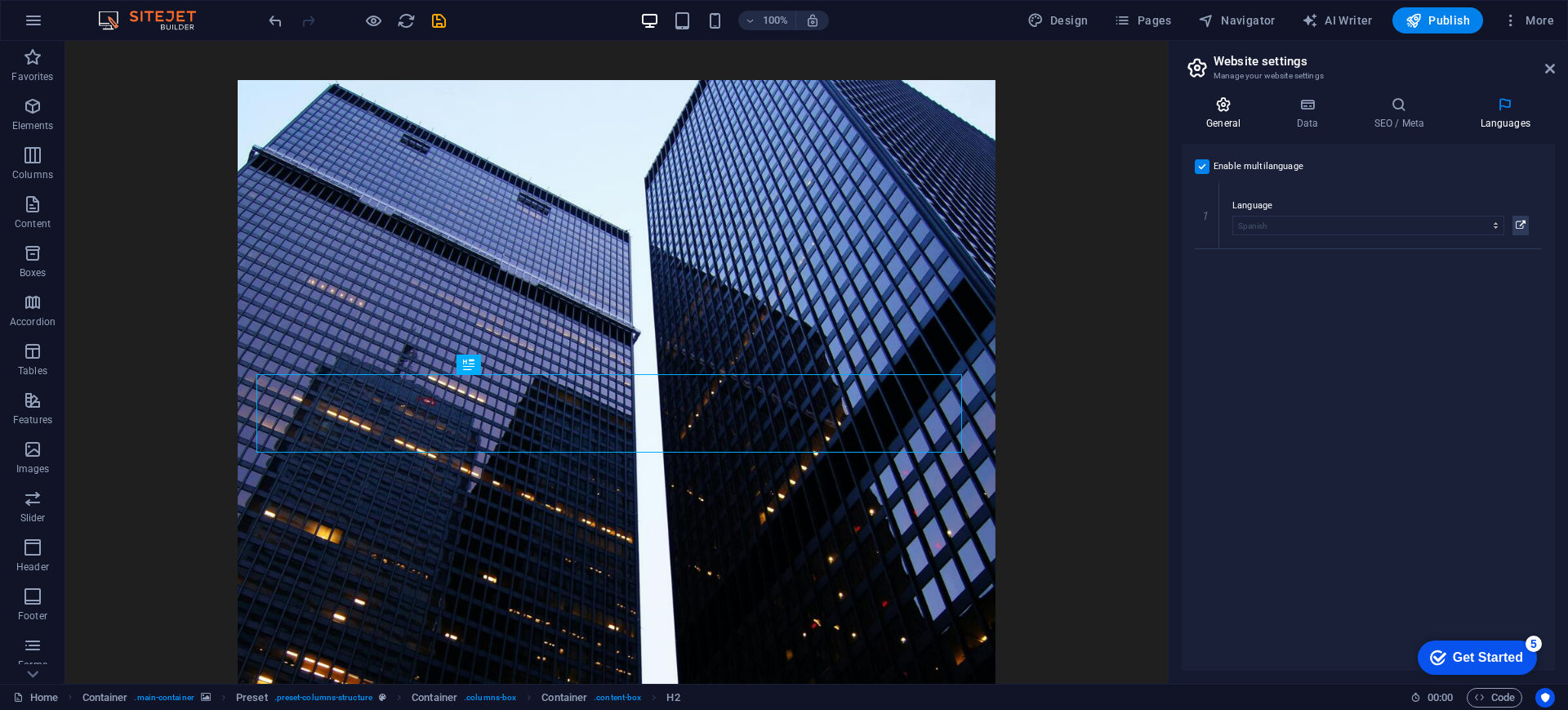
click at [1223, 106] on icon at bounding box center [1223, 104] width 83 height 16
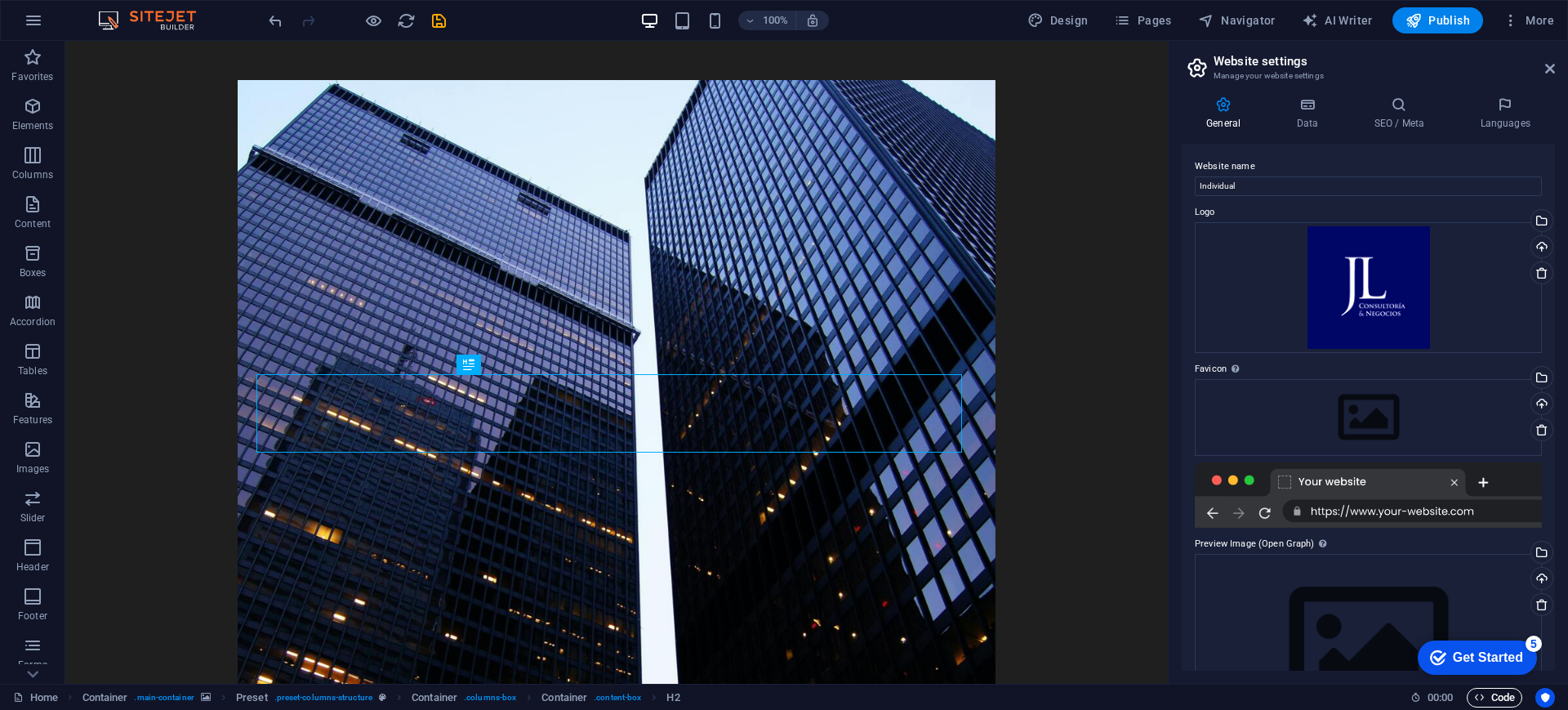
click at [1494, 696] on span "Code" at bounding box center [1495, 697] width 41 height 20
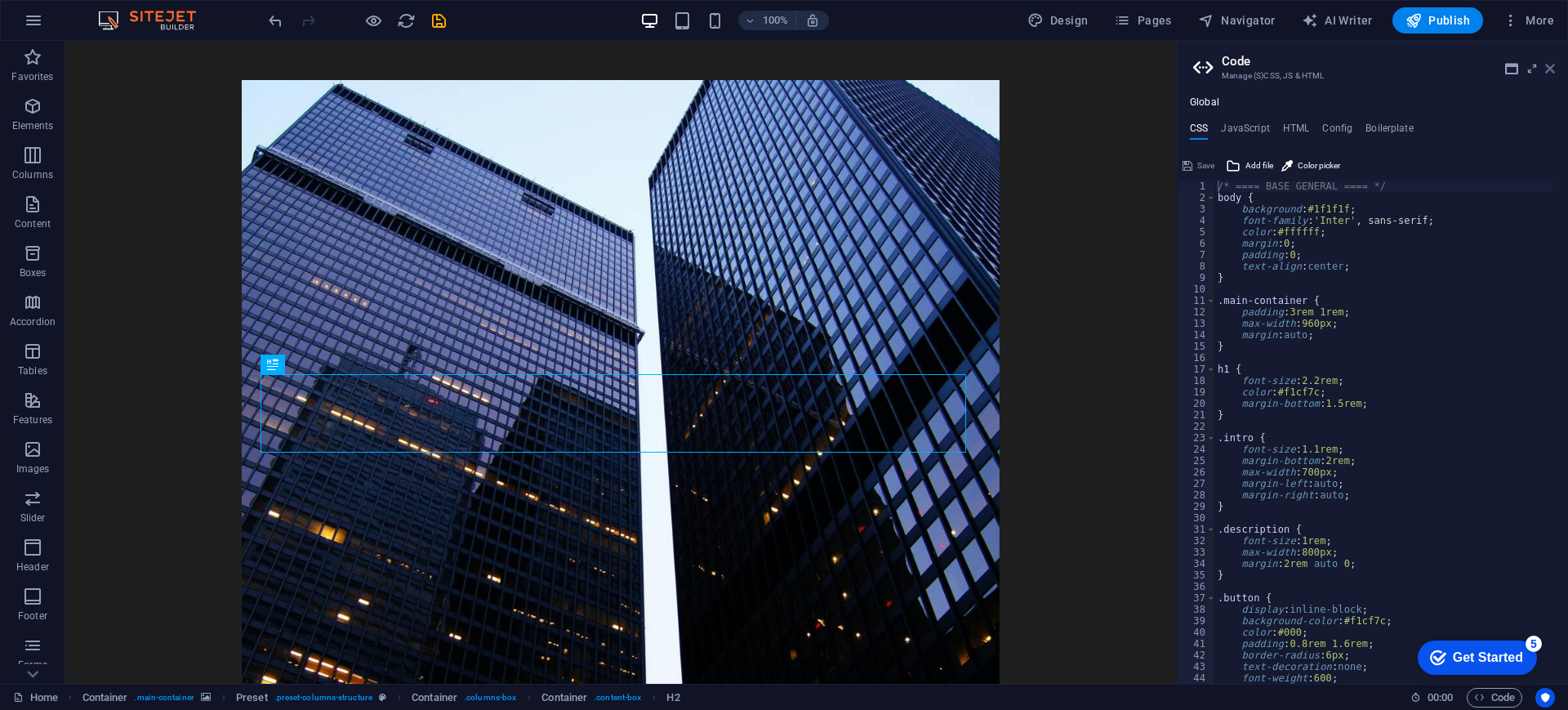
click at [1551, 66] on icon at bounding box center [1550, 68] width 10 height 13
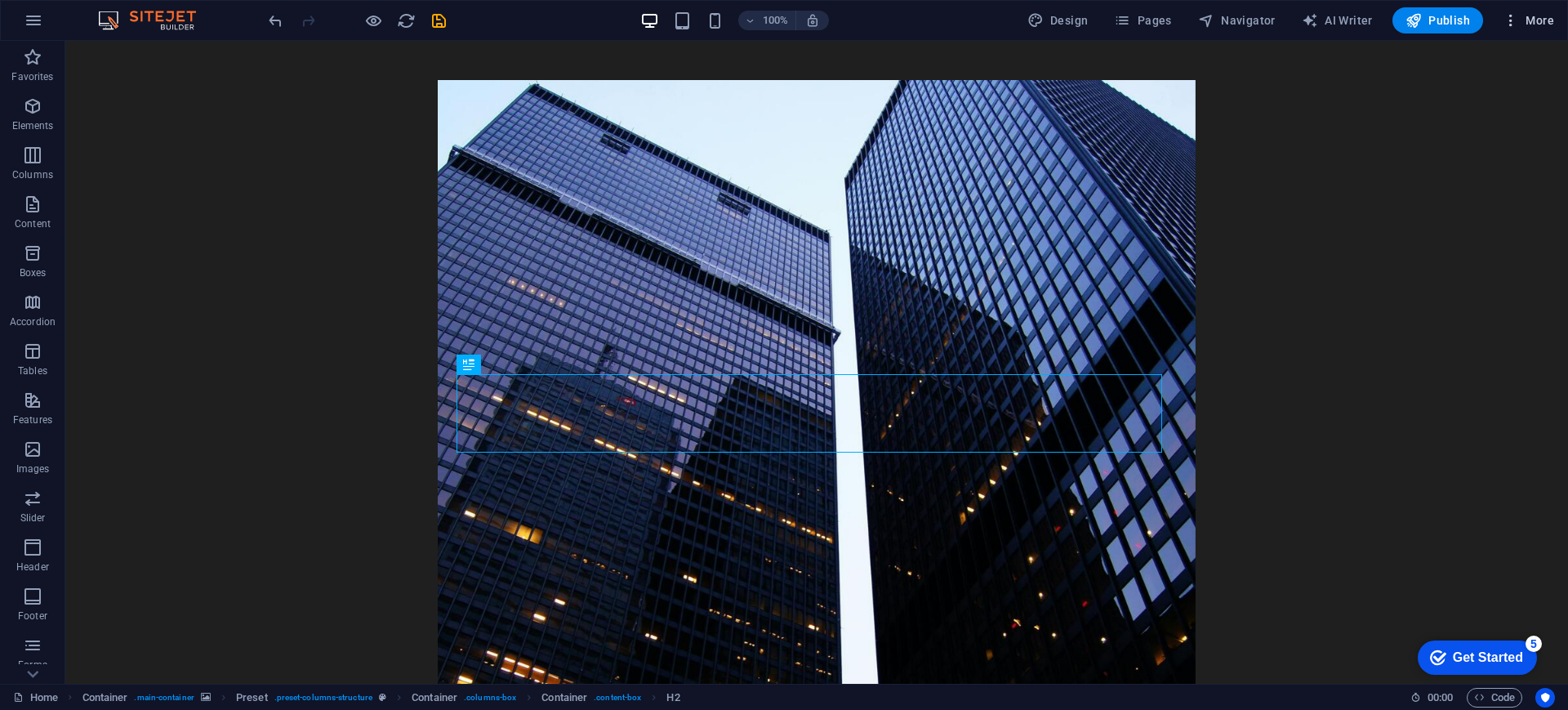
click at [1501, 19] on button "More" at bounding box center [1529, 20] width 65 height 26
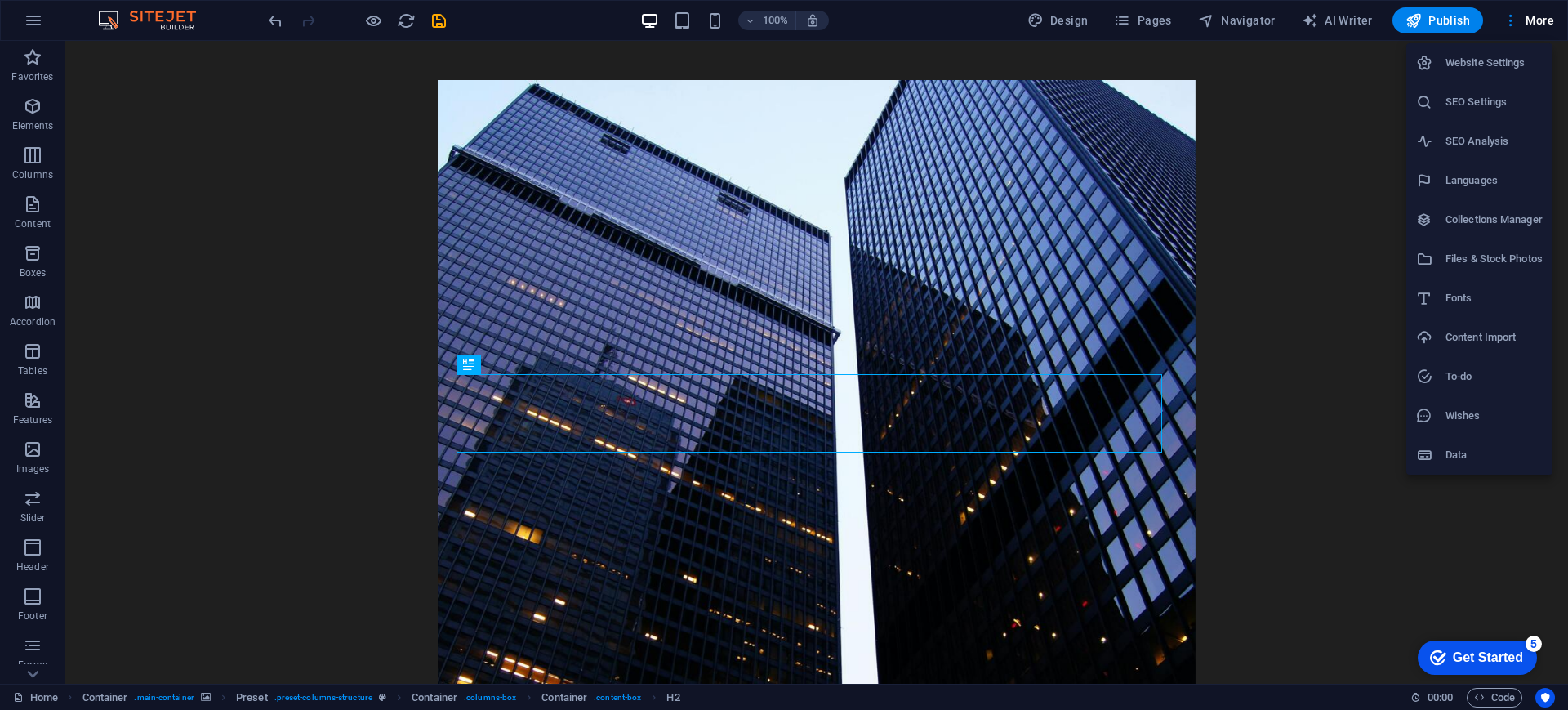
click at [1504, 60] on h6 "Website Settings" at bounding box center [1494, 62] width 97 height 20
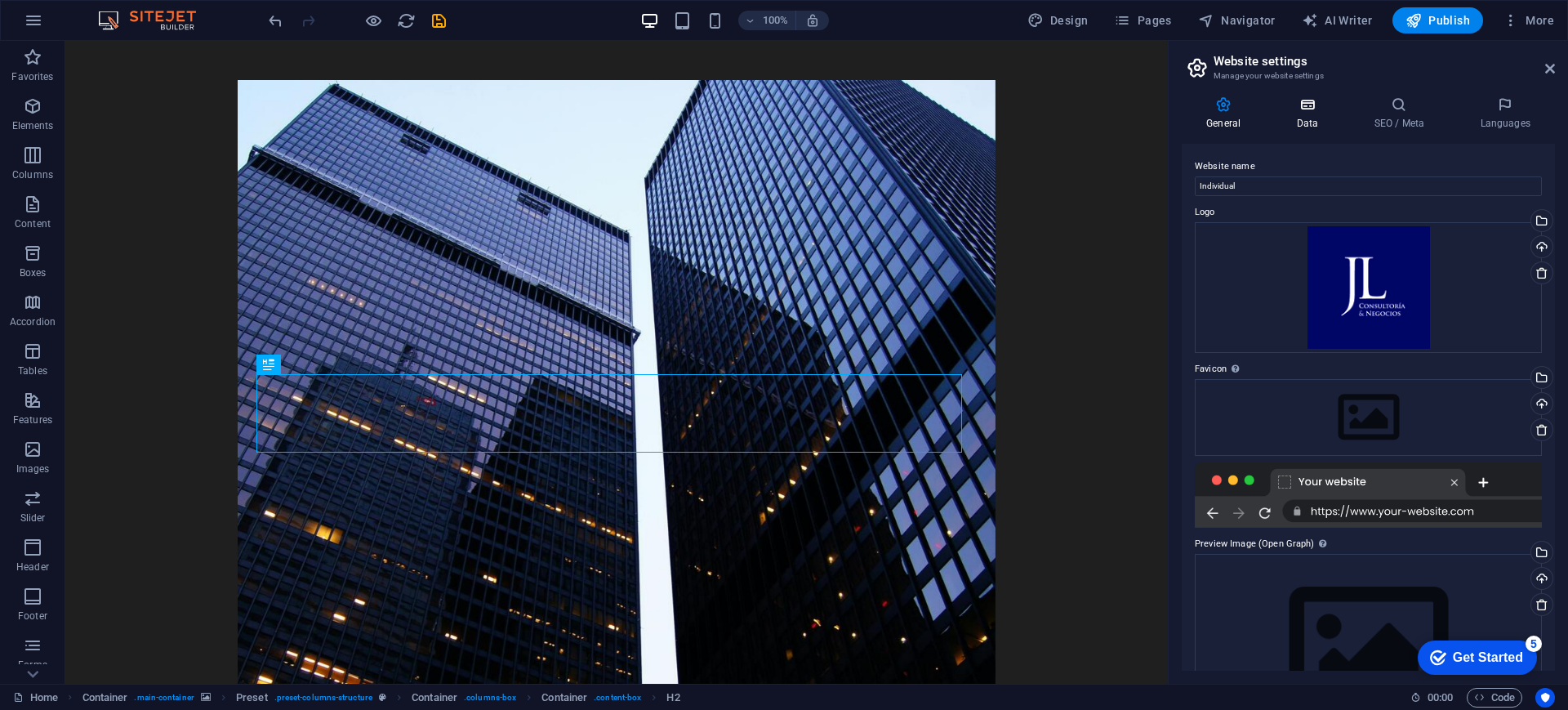
click at [1309, 110] on icon at bounding box center [1308, 104] width 71 height 16
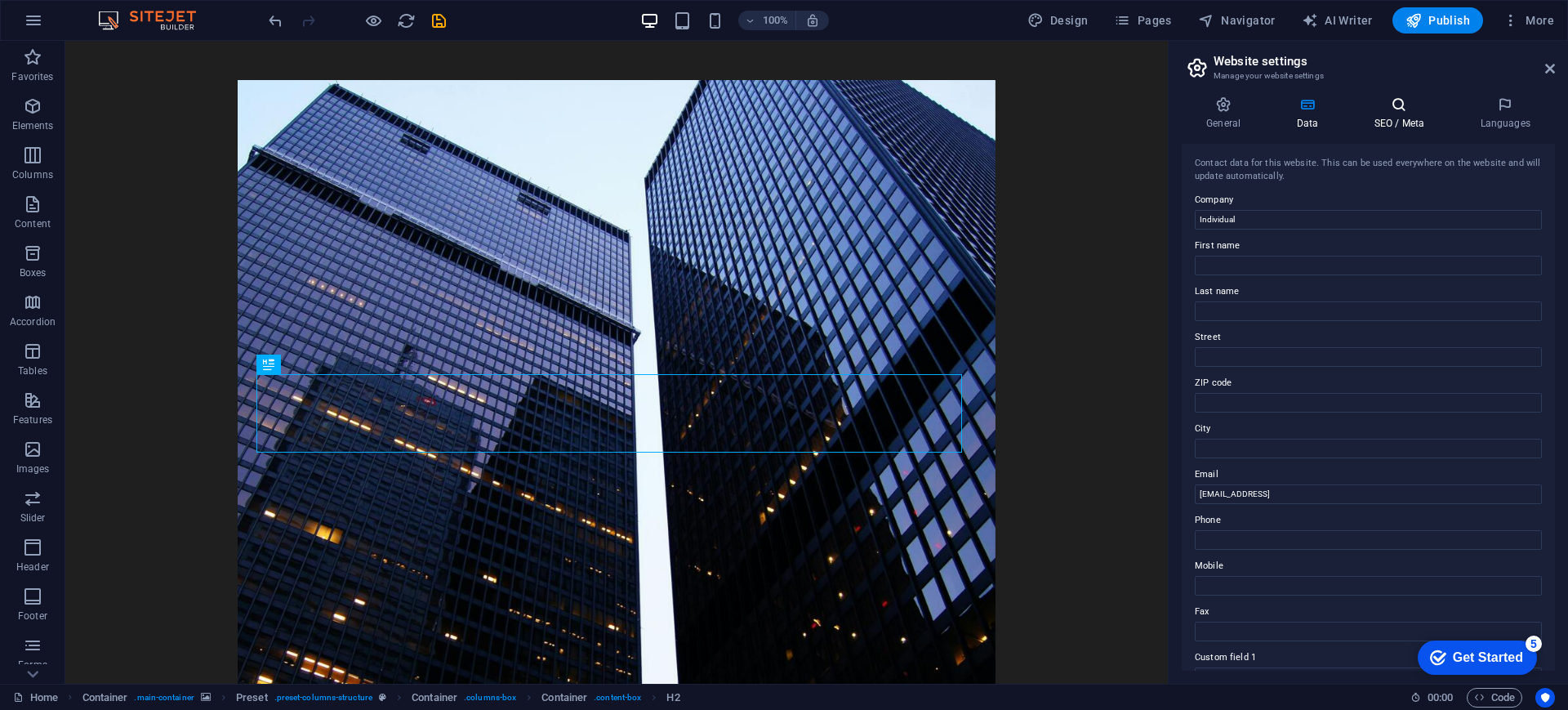
click at [1388, 101] on icon at bounding box center [1399, 104] width 100 height 16
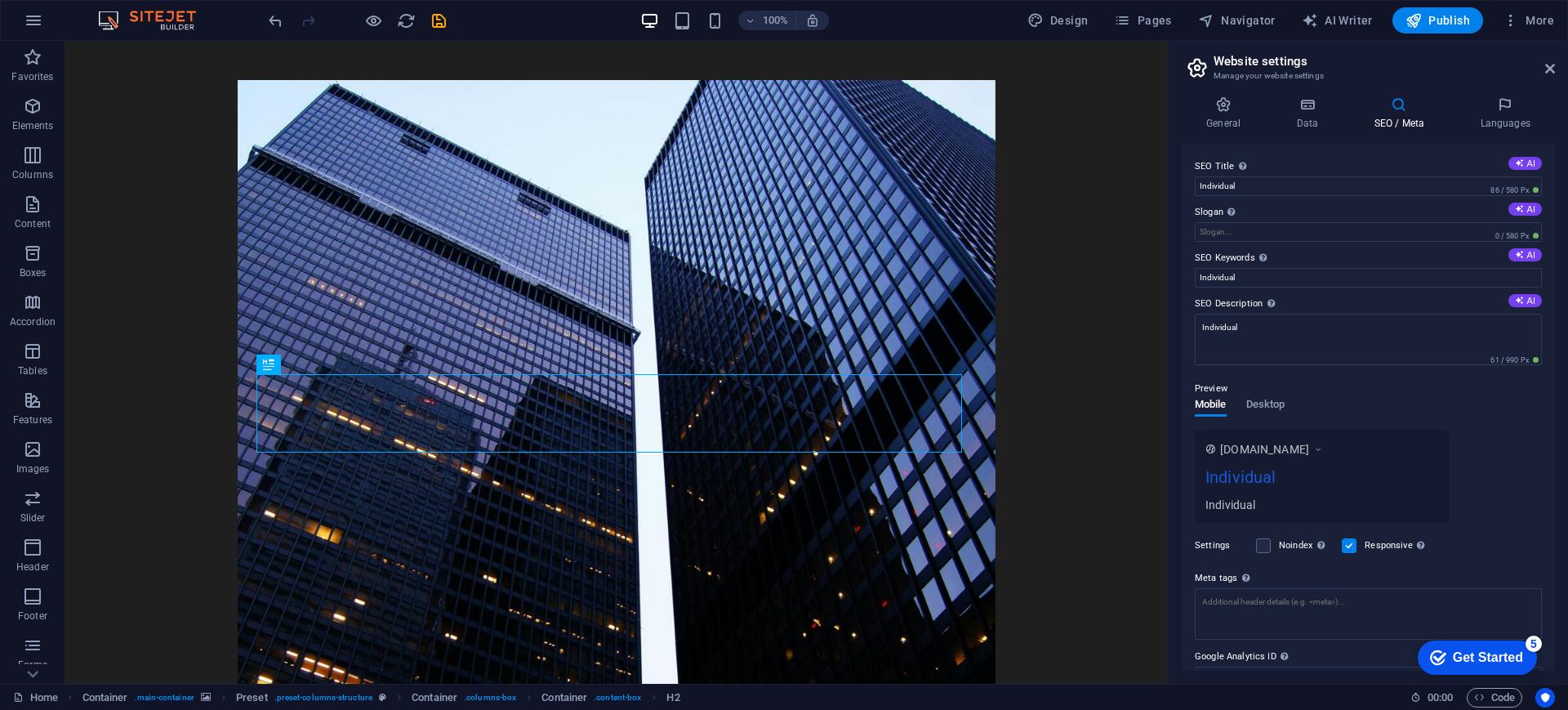
drag, startPoint x: 1561, startPoint y: 252, endPoint x: 1548, endPoint y: 406, distance: 154.5
click at [1548, 406] on div "General Data SEO / Meta Languages Website name Individual Logo Drag files here,…" at bounding box center [1368, 384] width 399 height 601
click at [1507, 93] on div "General Data SEO / Meta Languages Website name Individual Logo Drag files here,…" at bounding box center [1368, 384] width 399 height 601
click at [1508, 102] on icon at bounding box center [1505, 104] width 100 height 16
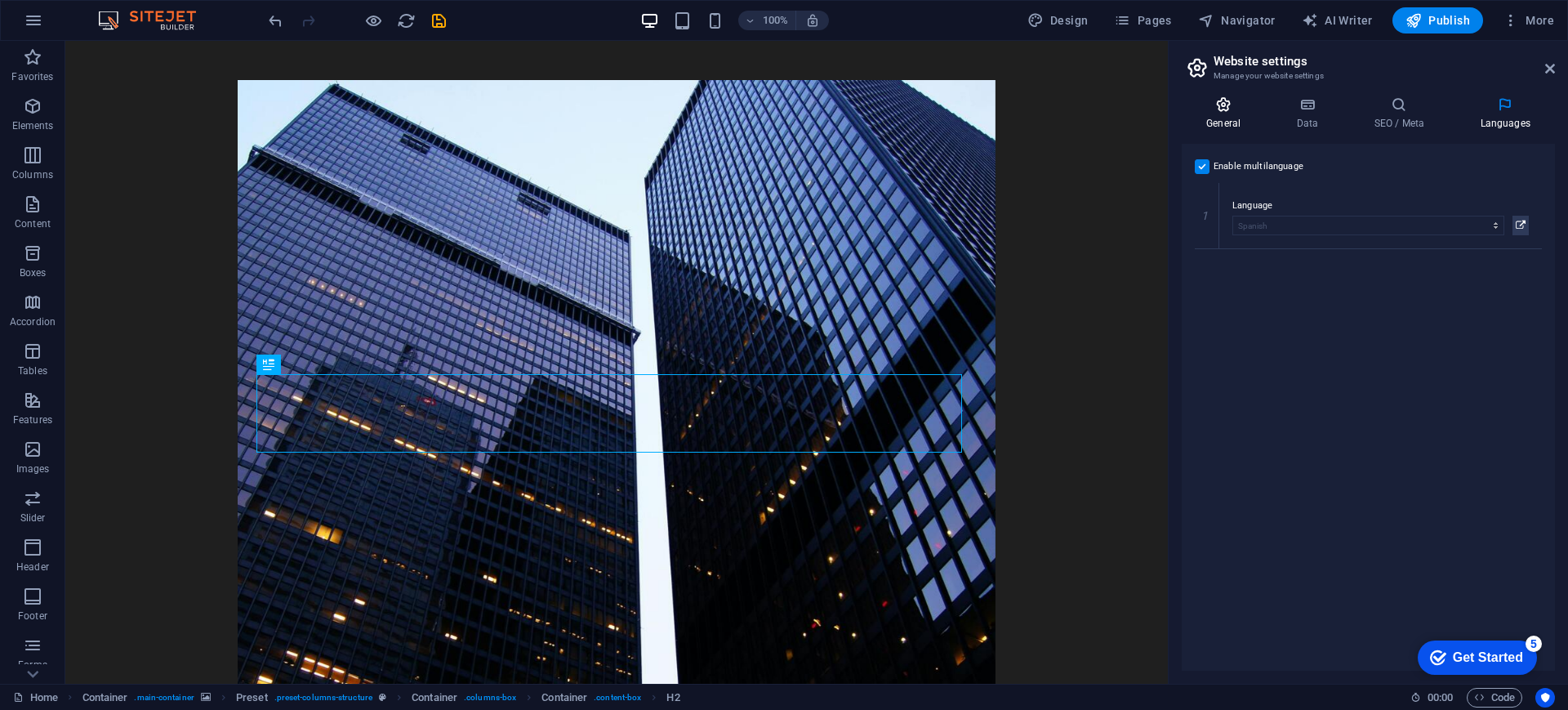
click at [1223, 105] on icon at bounding box center [1223, 104] width 83 height 16
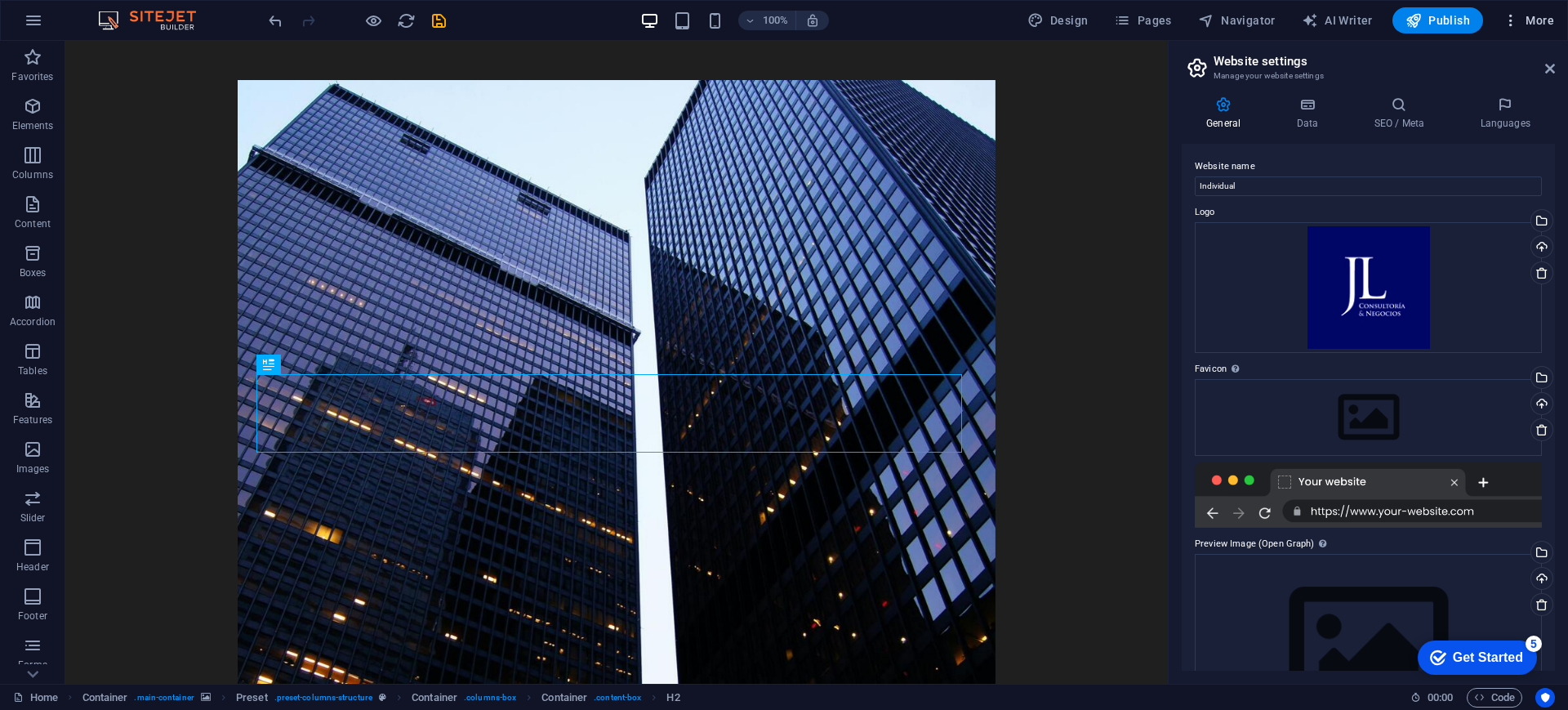
click at [1513, 28] on icon "button" at bounding box center [1510, 20] width 16 height 16
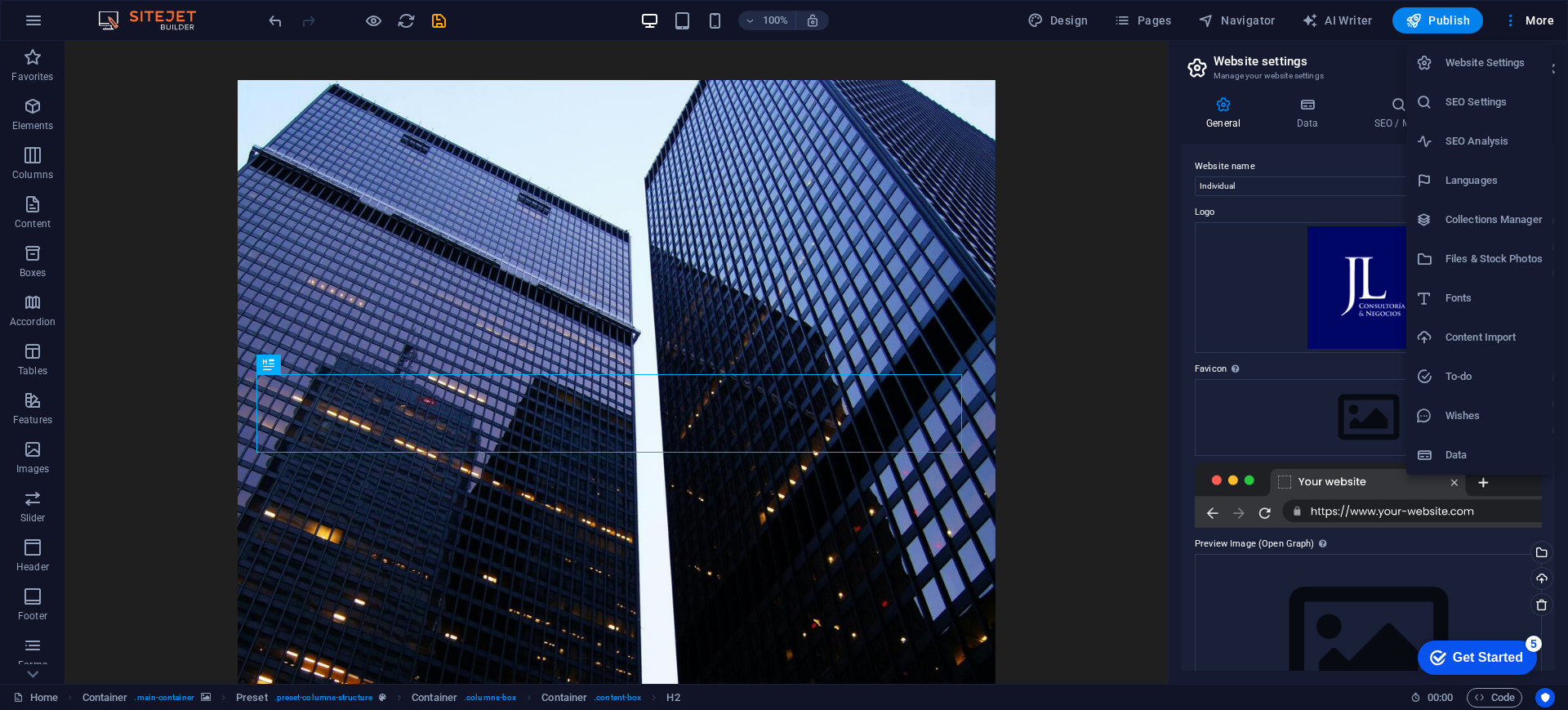
click at [1470, 55] on h6 "Website Settings" at bounding box center [1494, 62] width 97 height 20
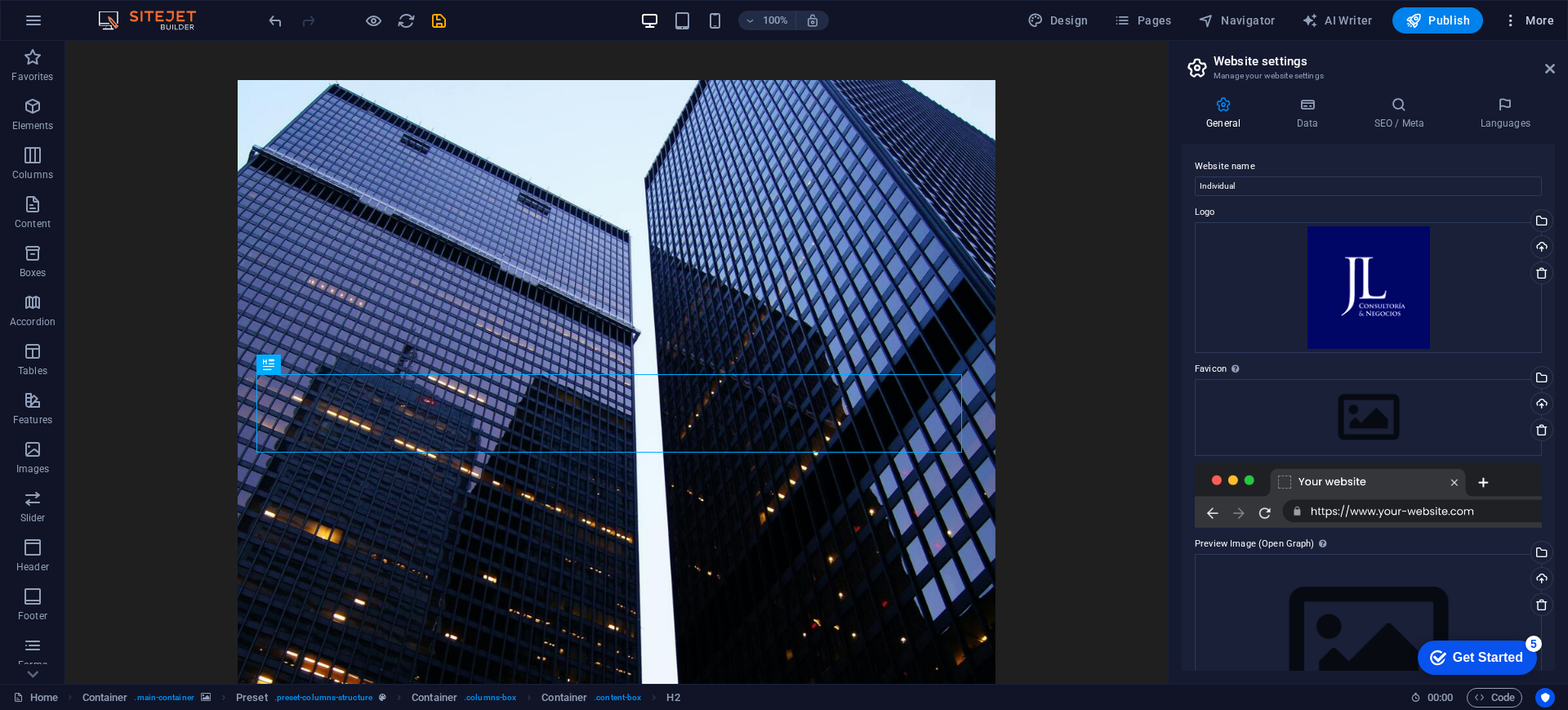
click at [1517, 12] on icon "button" at bounding box center [1510, 20] width 16 height 16
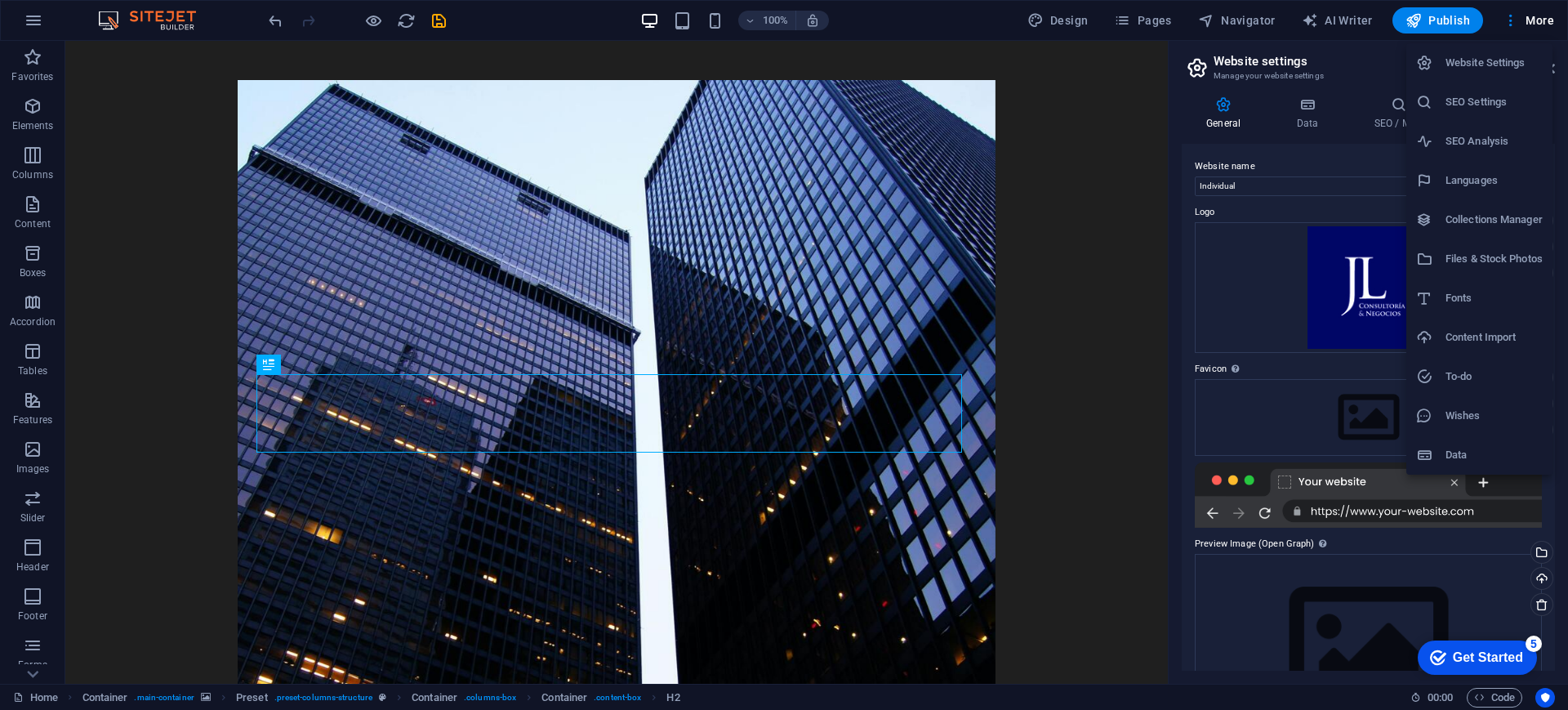
click at [1337, 157] on div at bounding box center [784, 355] width 1568 height 710
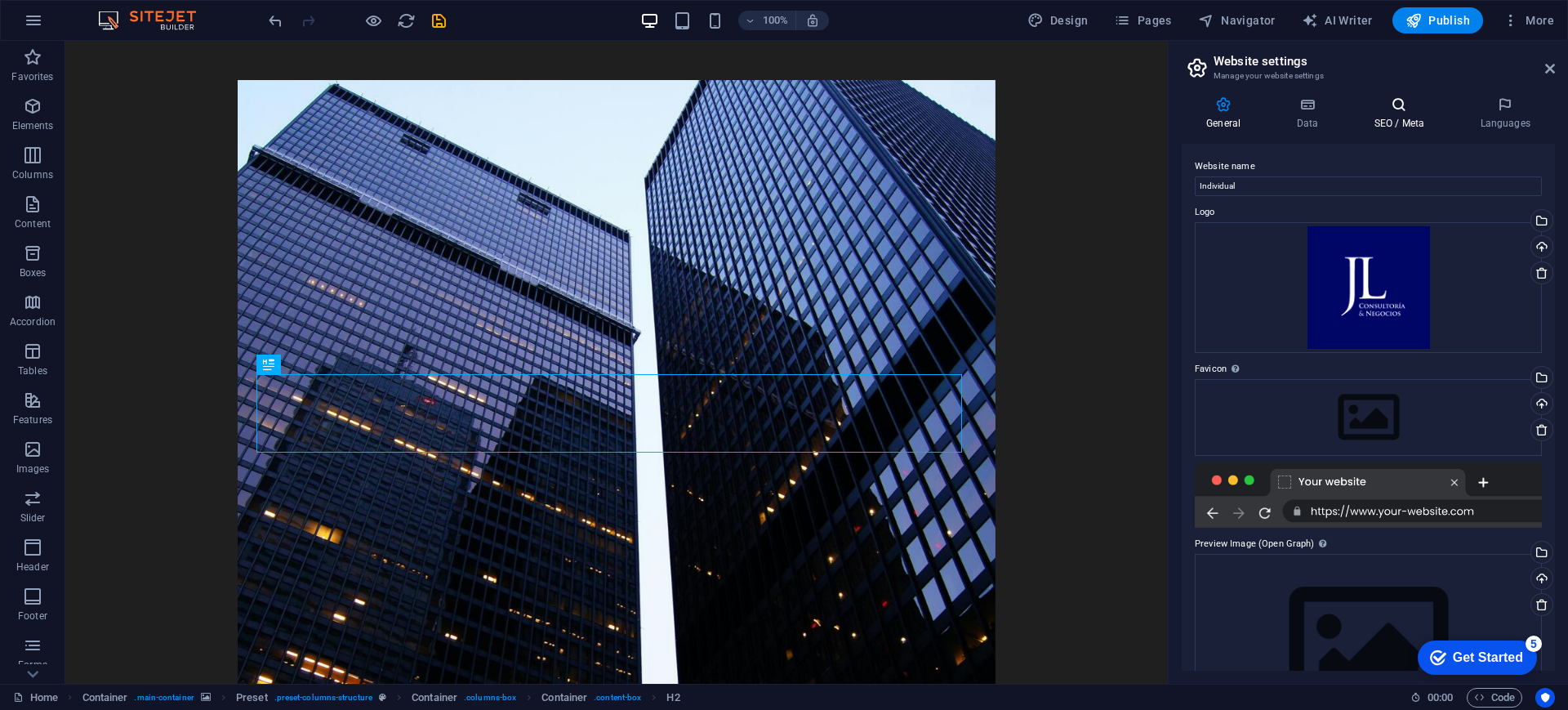
click at [1394, 123] on h4 "SEO / Meta" at bounding box center [1402, 113] width 106 height 34
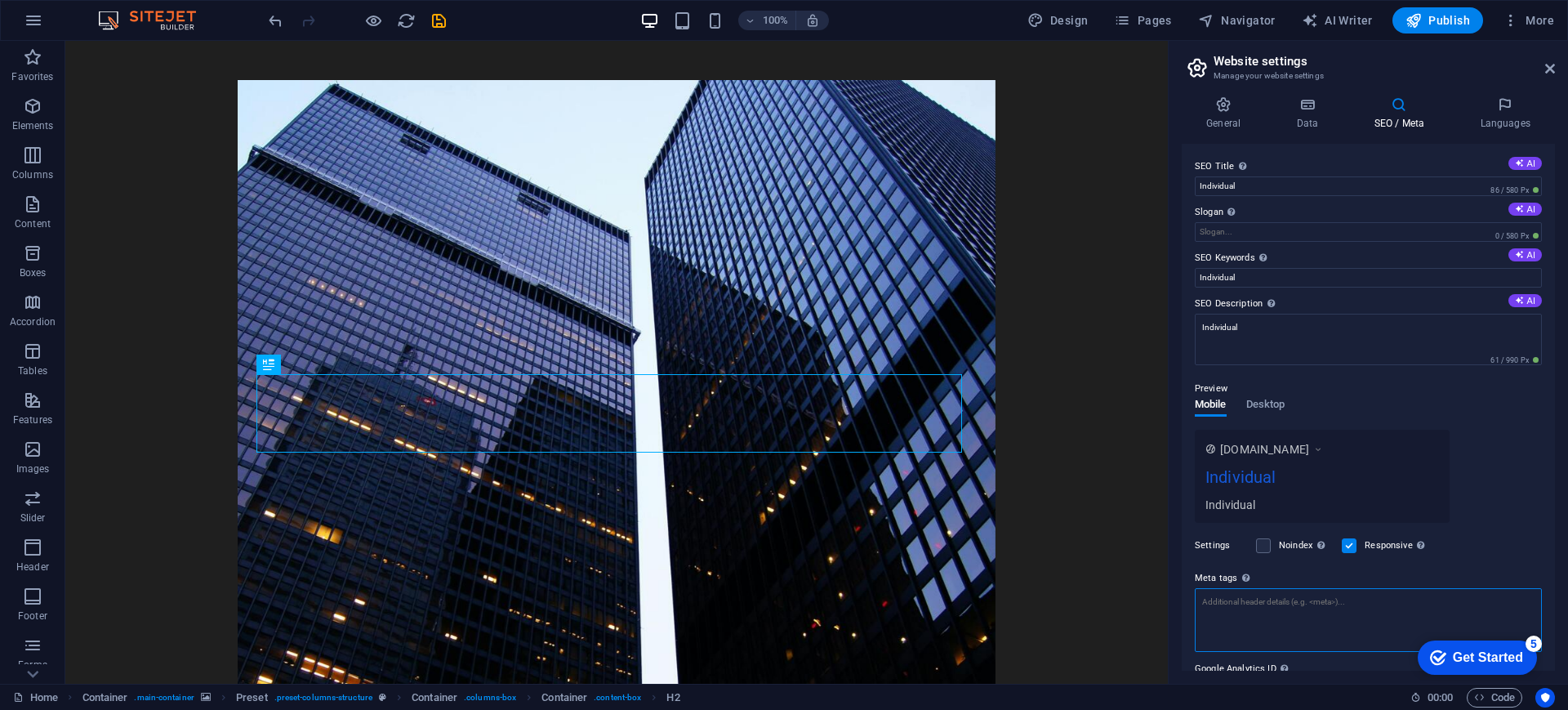
click at [1262, 613] on textarea "Meta tags Enter HTML code here that will be placed inside the tags of your webs…" at bounding box center [1368, 620] width 347 height 64
click at [1495, 699] on span "Code" at bounding box center [1495, 697] width 41 height 20
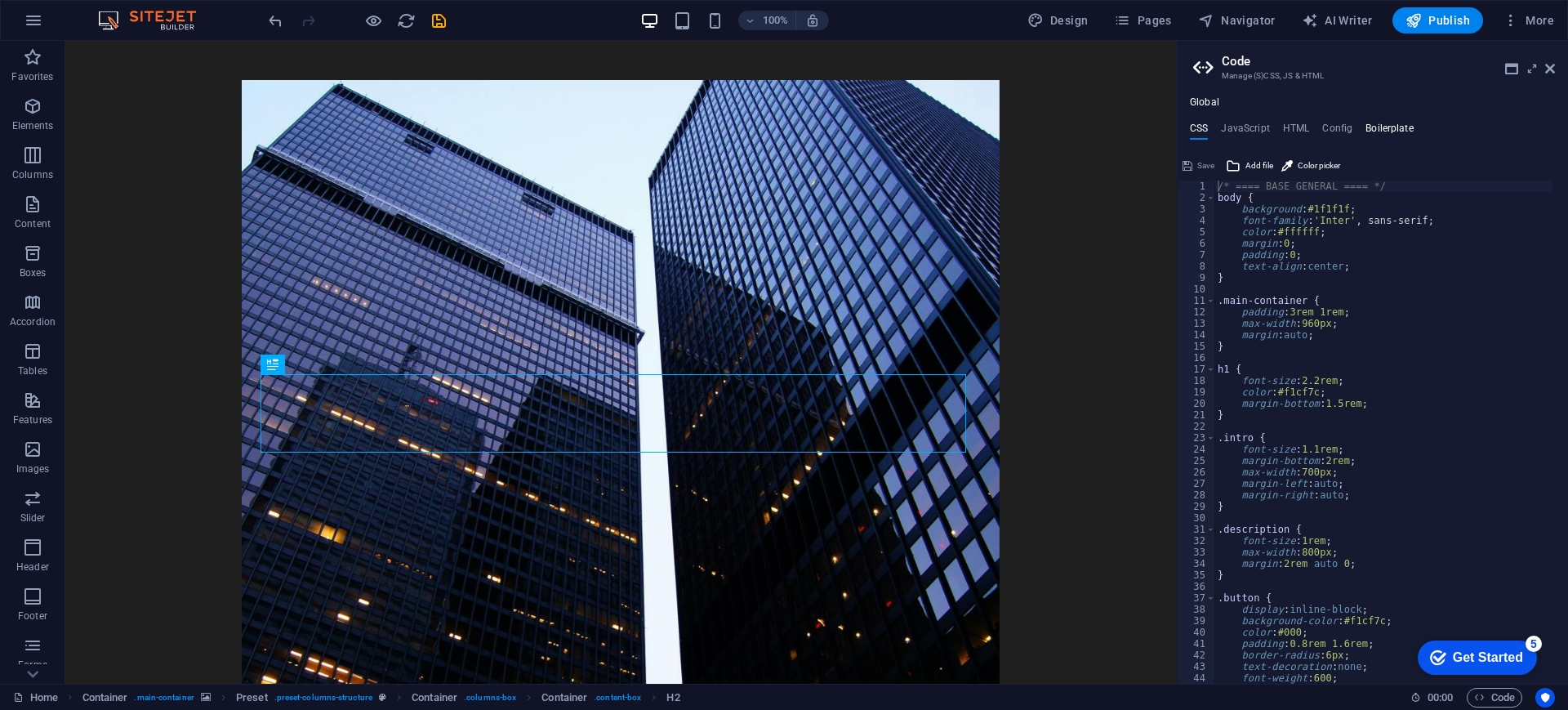
click at [1391, 127] on h4 "Boilerplate" at bounding box center [1389, 131] width 48 height 18
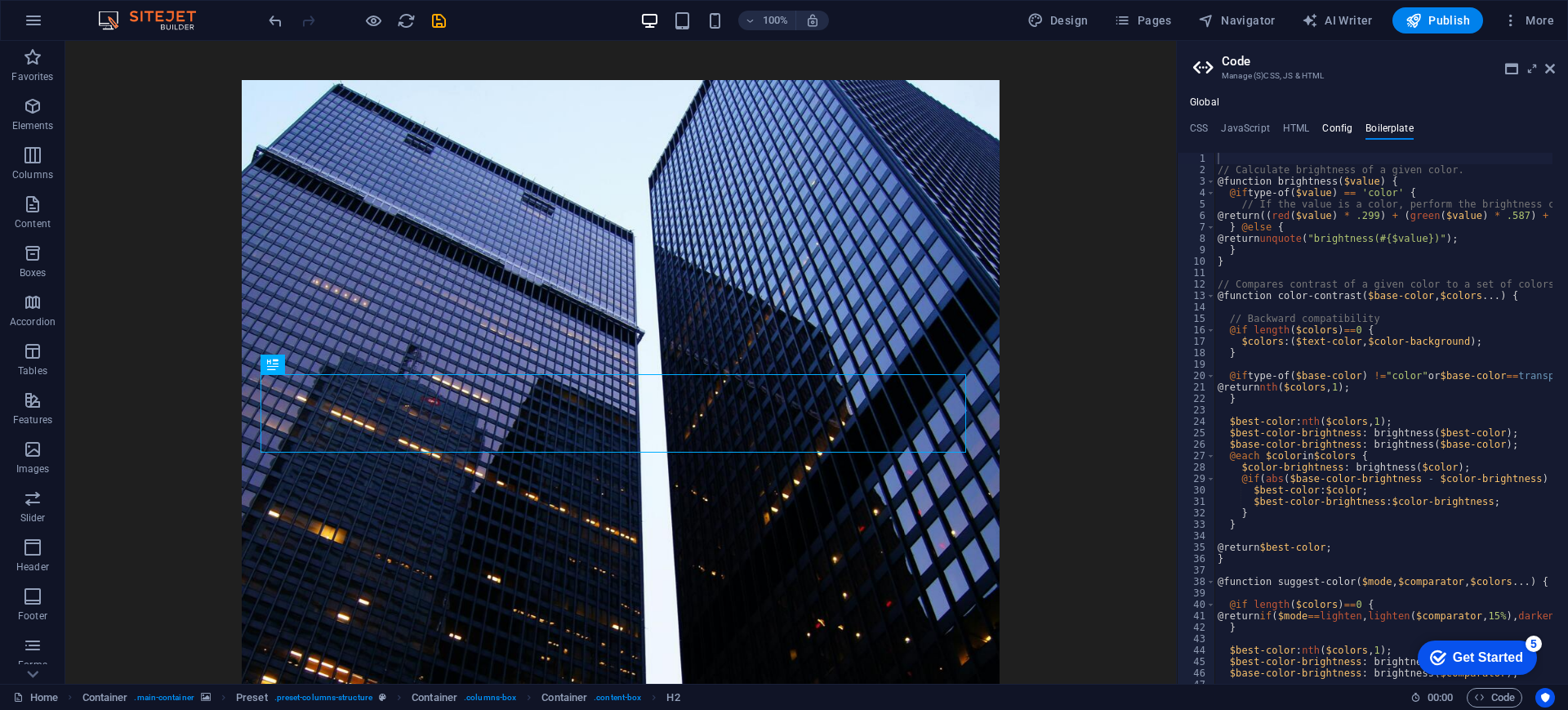
click at [1332, 128] on h4 "Config" at bounding box center [1337, 131] width 31 height 18
type textarea "$color-background: #0b2235;"
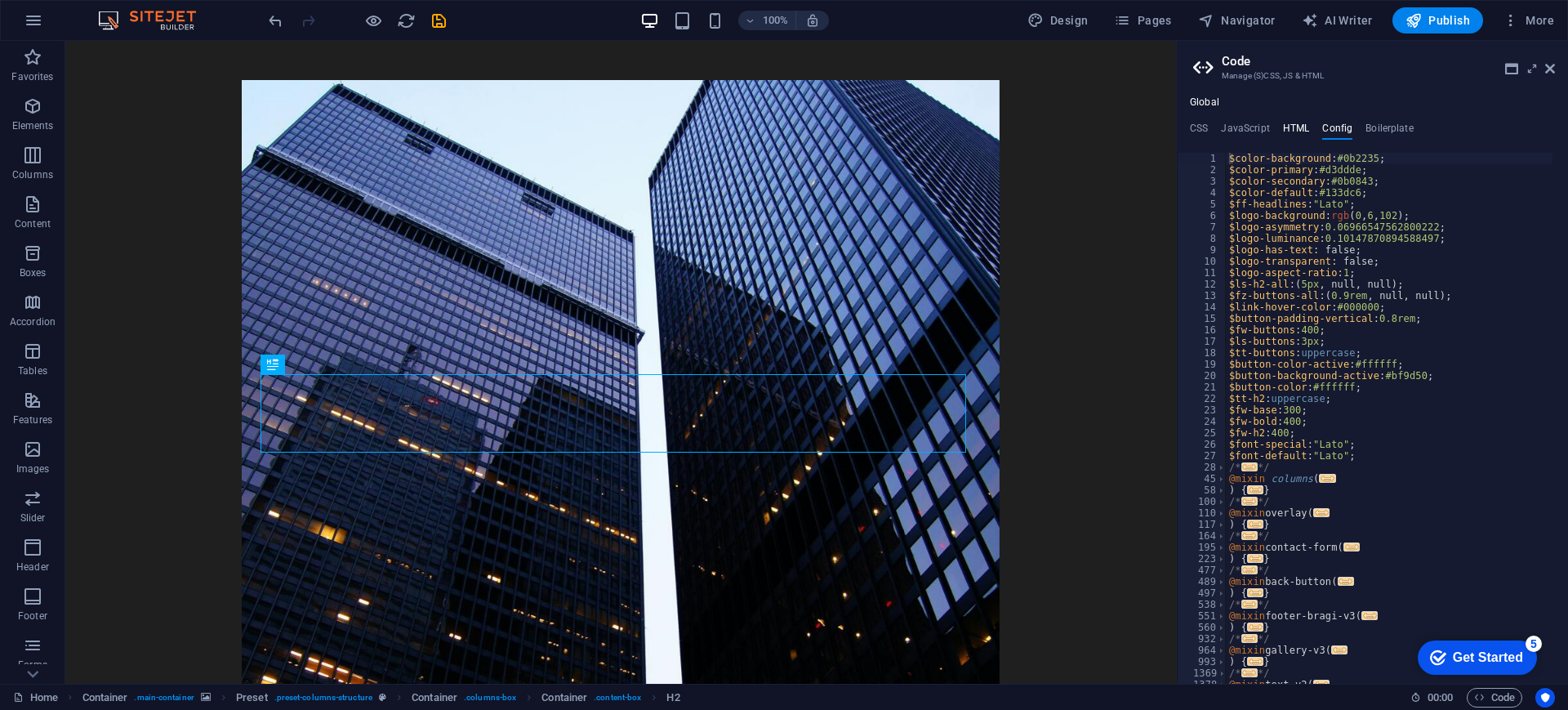
click at [1284, 129] on h4 "HTML" at bounding box center [1297, 131] width 27 height 18
type textarea "{{content}}"
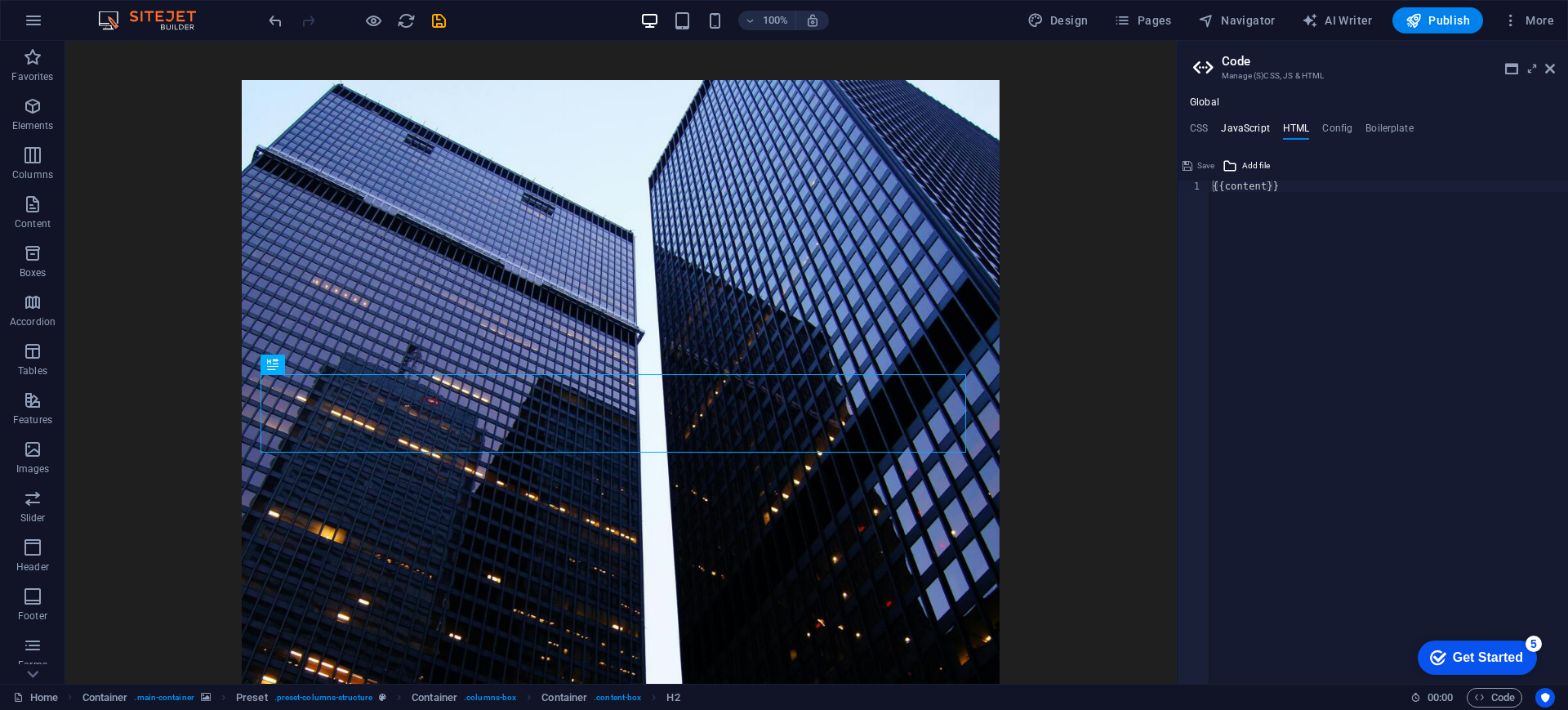
click at [1252, 130] on h4 "JavaScript" at bounding box center [1245, 131] width 48 height 18
click at [1197, 129] on h4 "CSS" at bounding box center [1199, 131] width 18 height 18
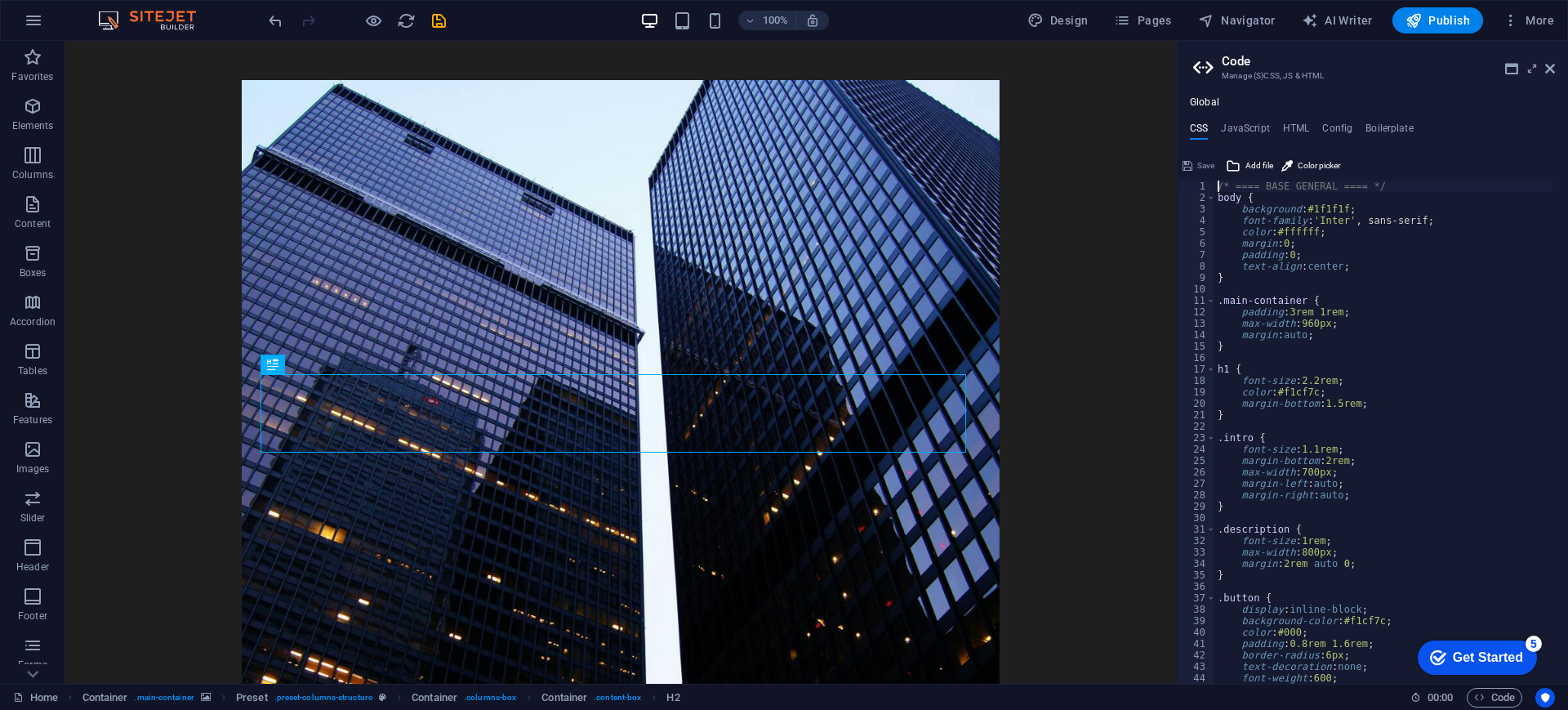
type textarea "* ==== BASE GENERAL ==== */"
click at [271, 20] on icon "undo" at bounding box center [276, 20] width 19 height 19
click at [38, 72] on p "Favorites" at bounding box center [31, 77] width 42 height 13
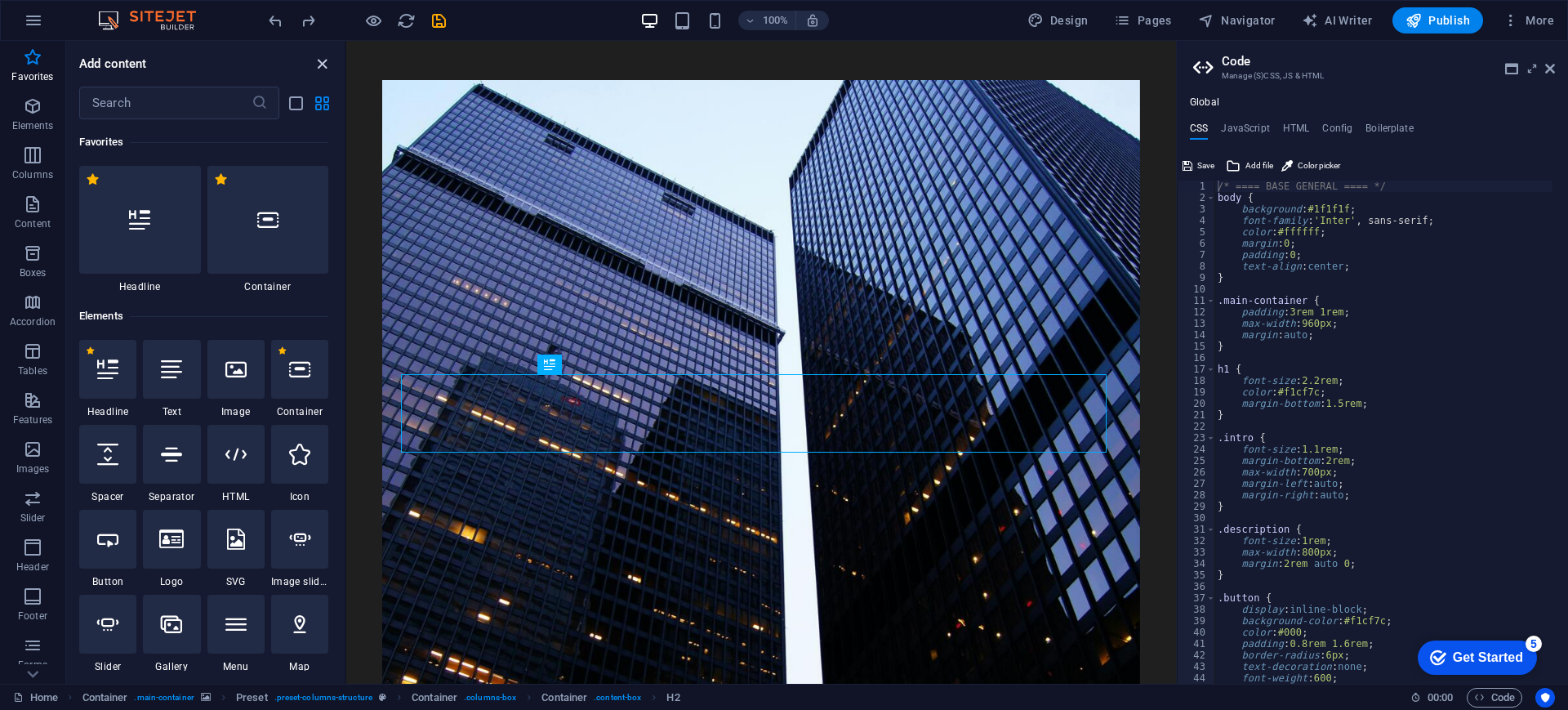
click at [319, 55] on icon "close panel" at bounding box center [322, 64] width 19 height 19
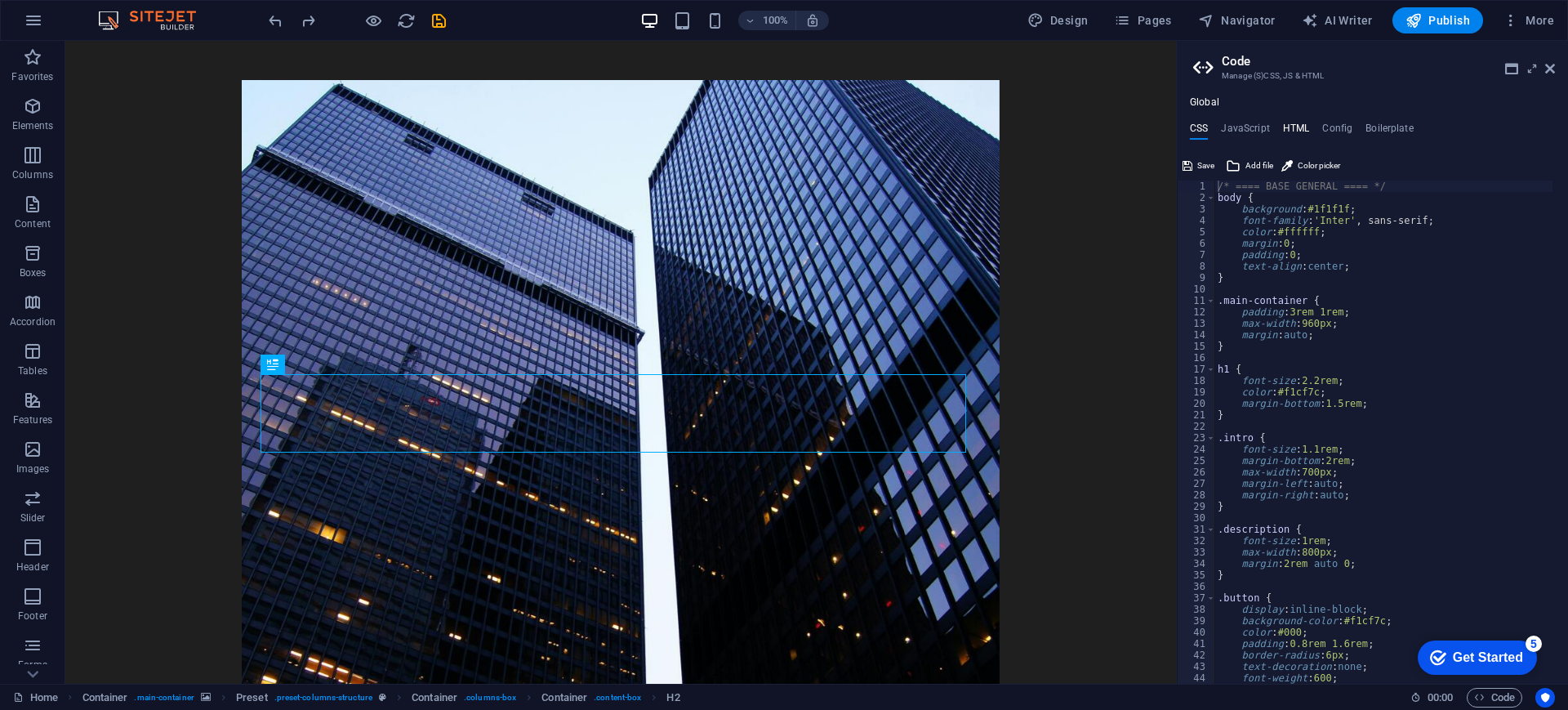
click at [1305, 129] on h4 "HTML" at bounding box center [1297, 131] width 27 height 18
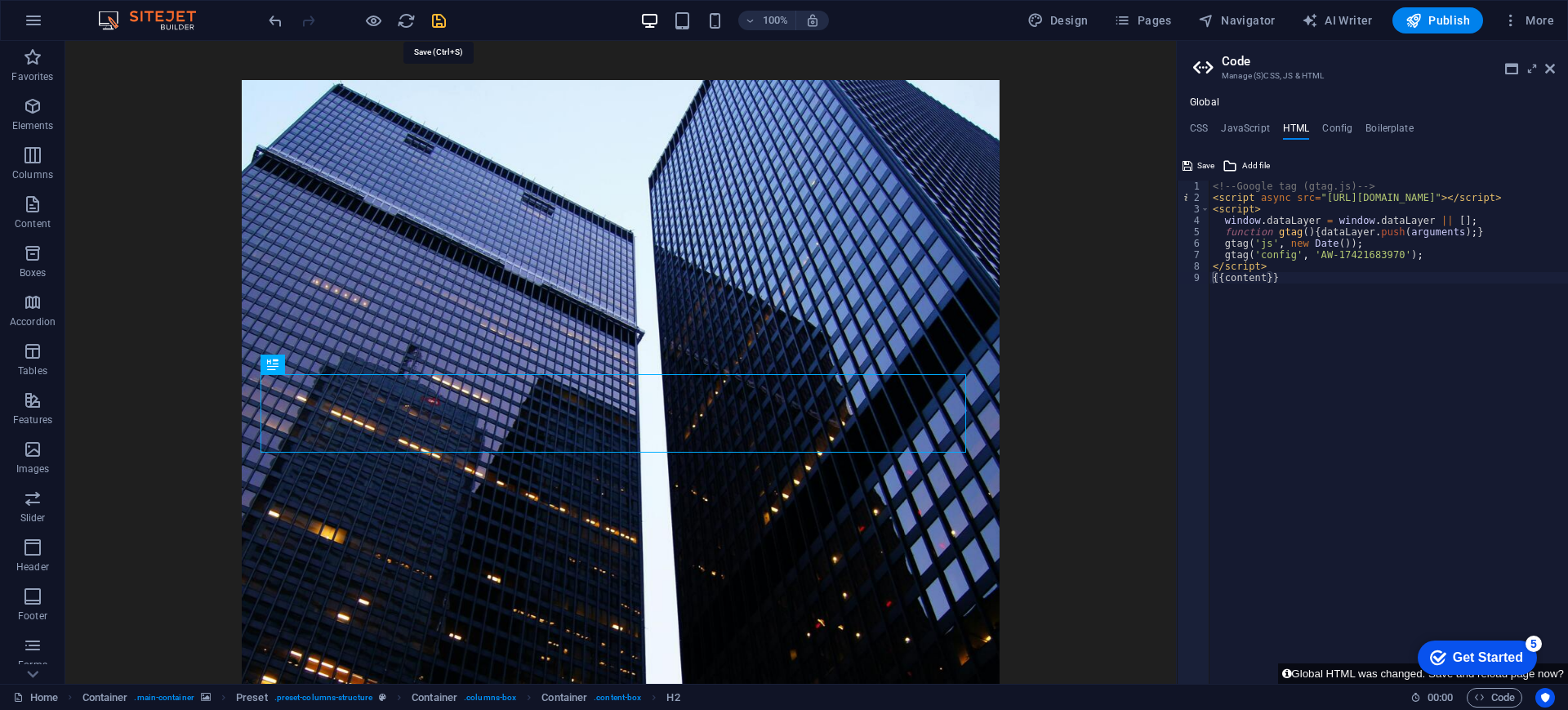
click at [438, 20] on icon "save" at bounding box center [439, 20] width 19 height 19
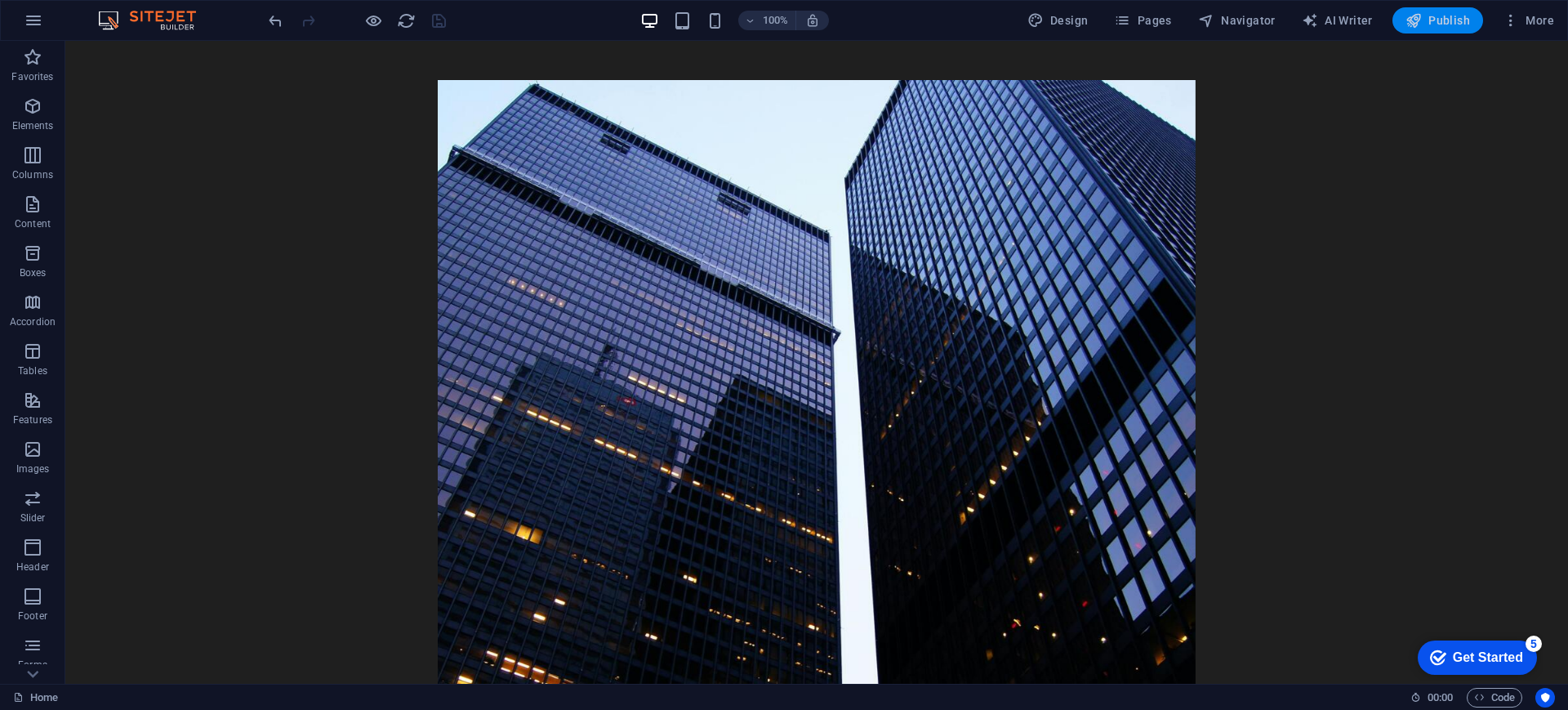
click at [1437, 26] on span "Publish" at bounding box center [1438, 20] width 65 height 16
